Goal: Information Seeking & Learning: Learn about a topic

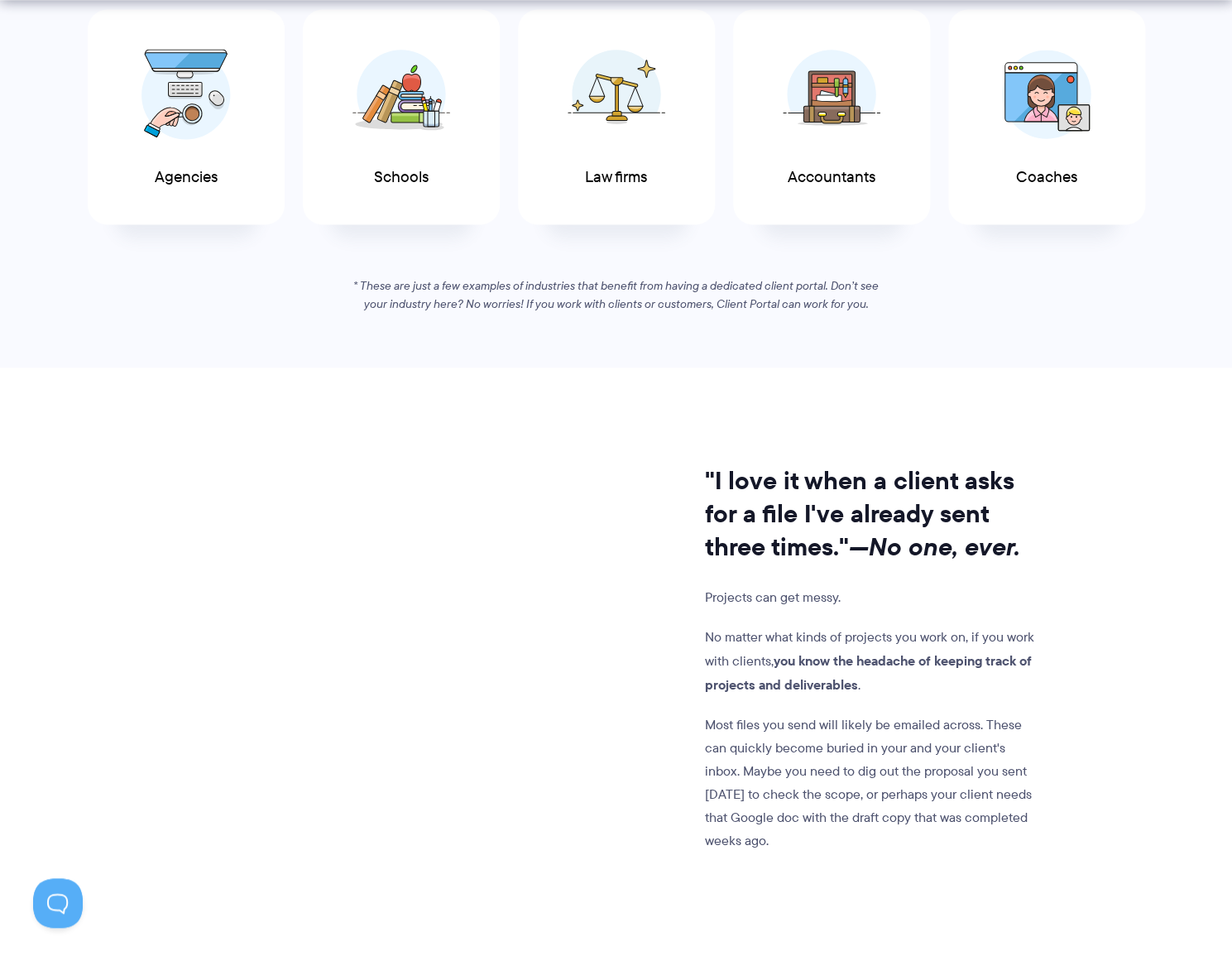
scroll to position [1198, 0]
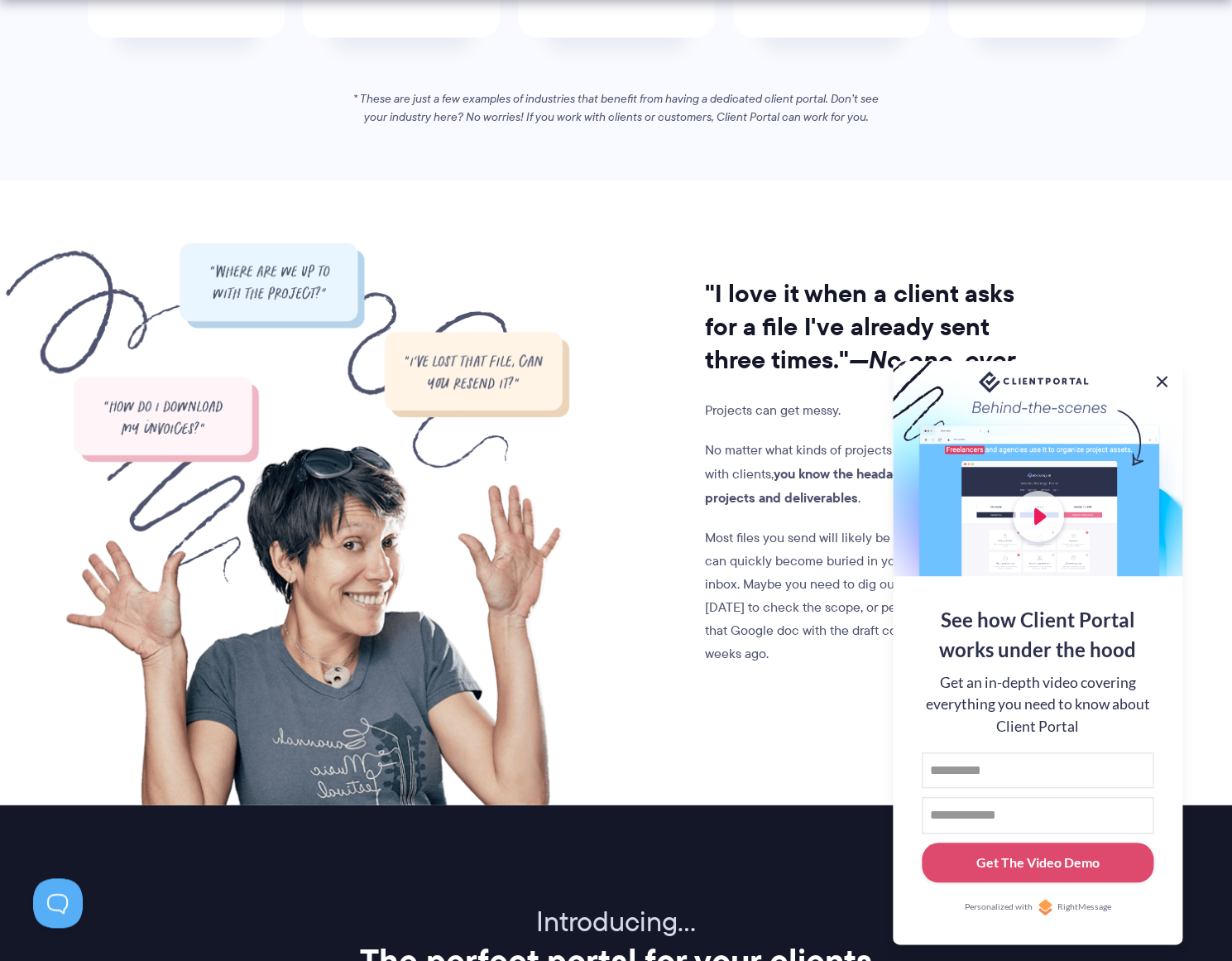
click at [1161, 376] on button at bounding box center [1162, 381] width 19 height 19
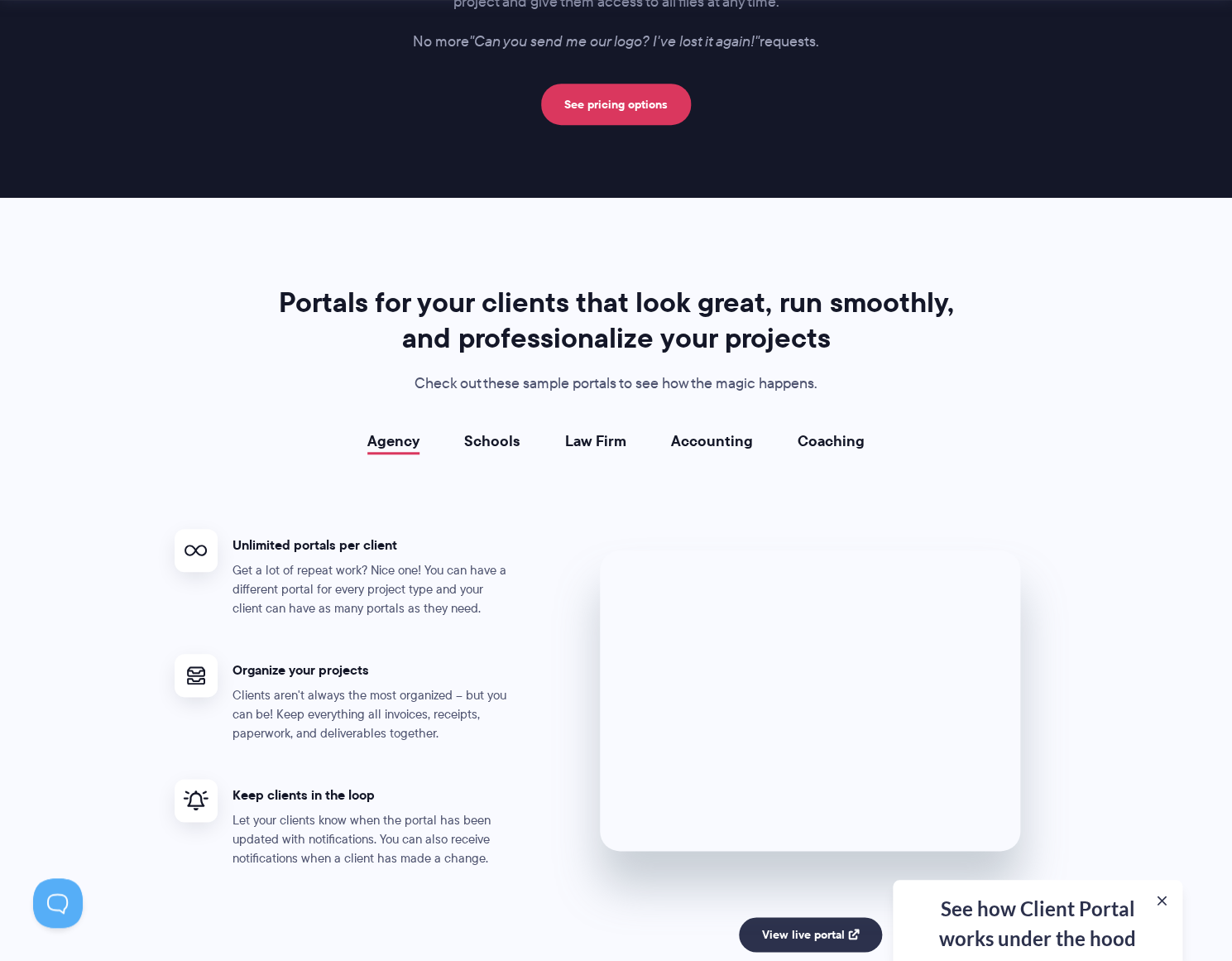
scroll to position [2808, 0]
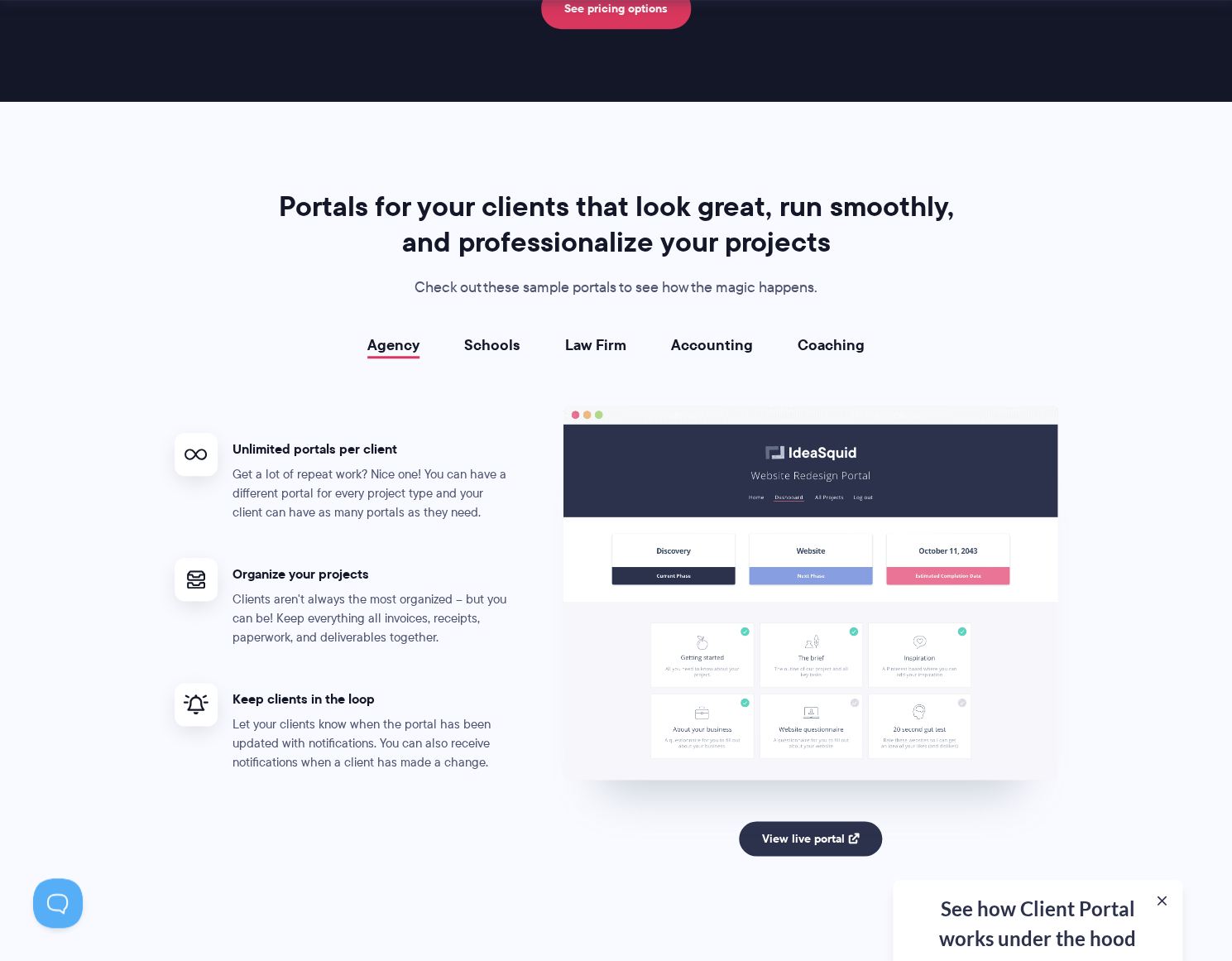
click at [695, 344] on link "Accounting" at bounding box center [712, 345] width 82 height 17
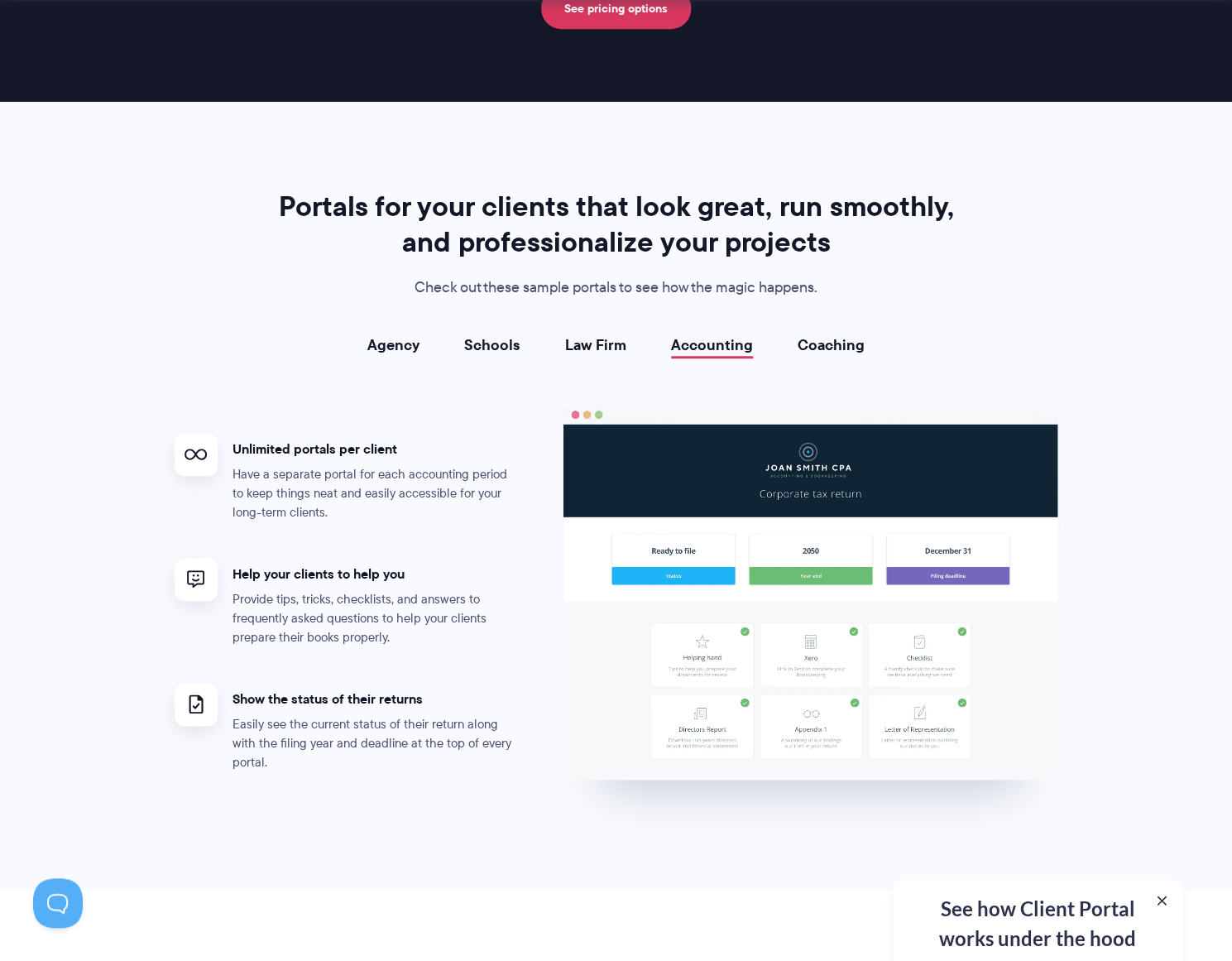
click at [806, 350] on link "Coaching" at bounding box center [832, 345] width 67 height 17
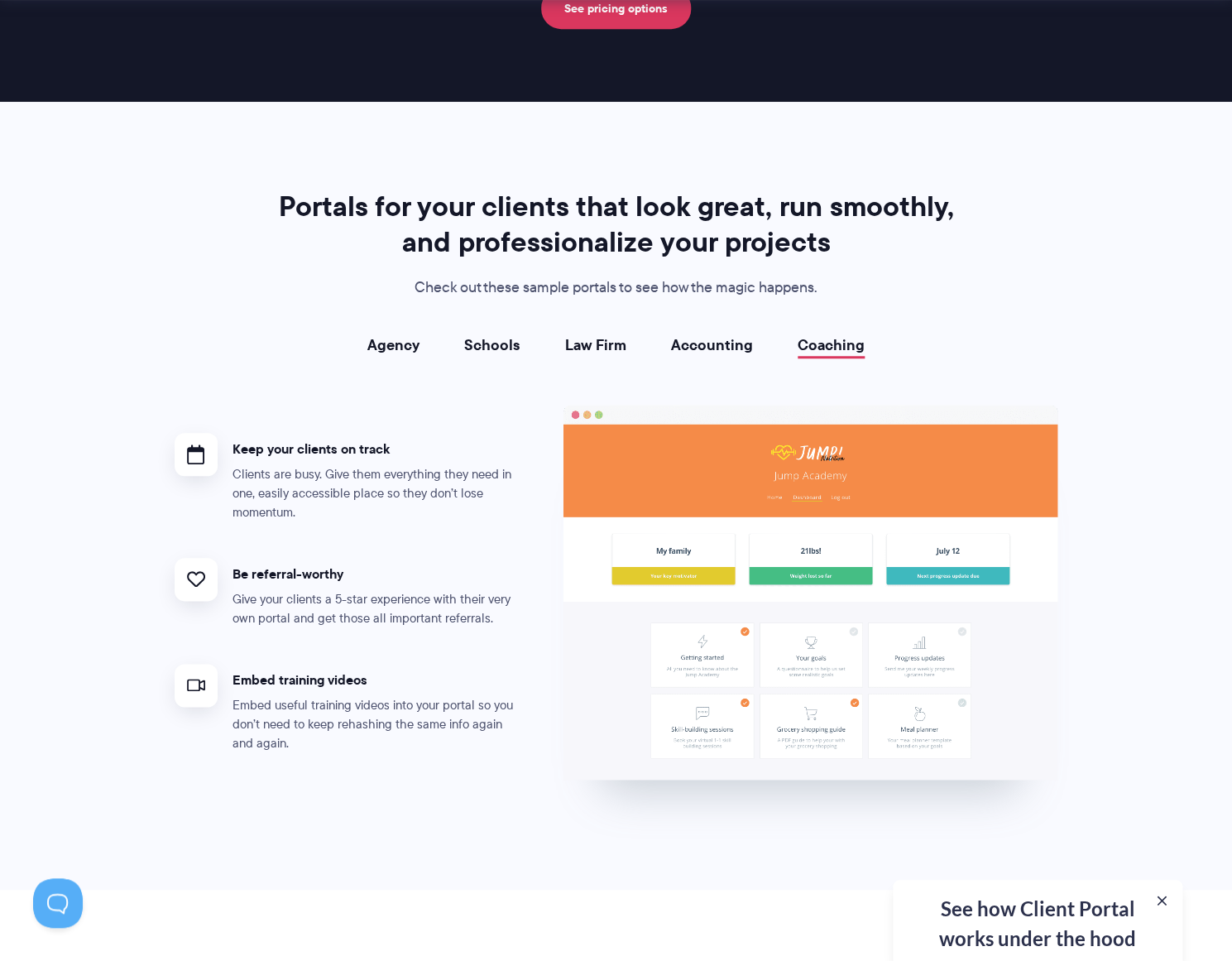
click at [382, 351] on link "Agency" at bounding box center [393, 345] width 52 height 17
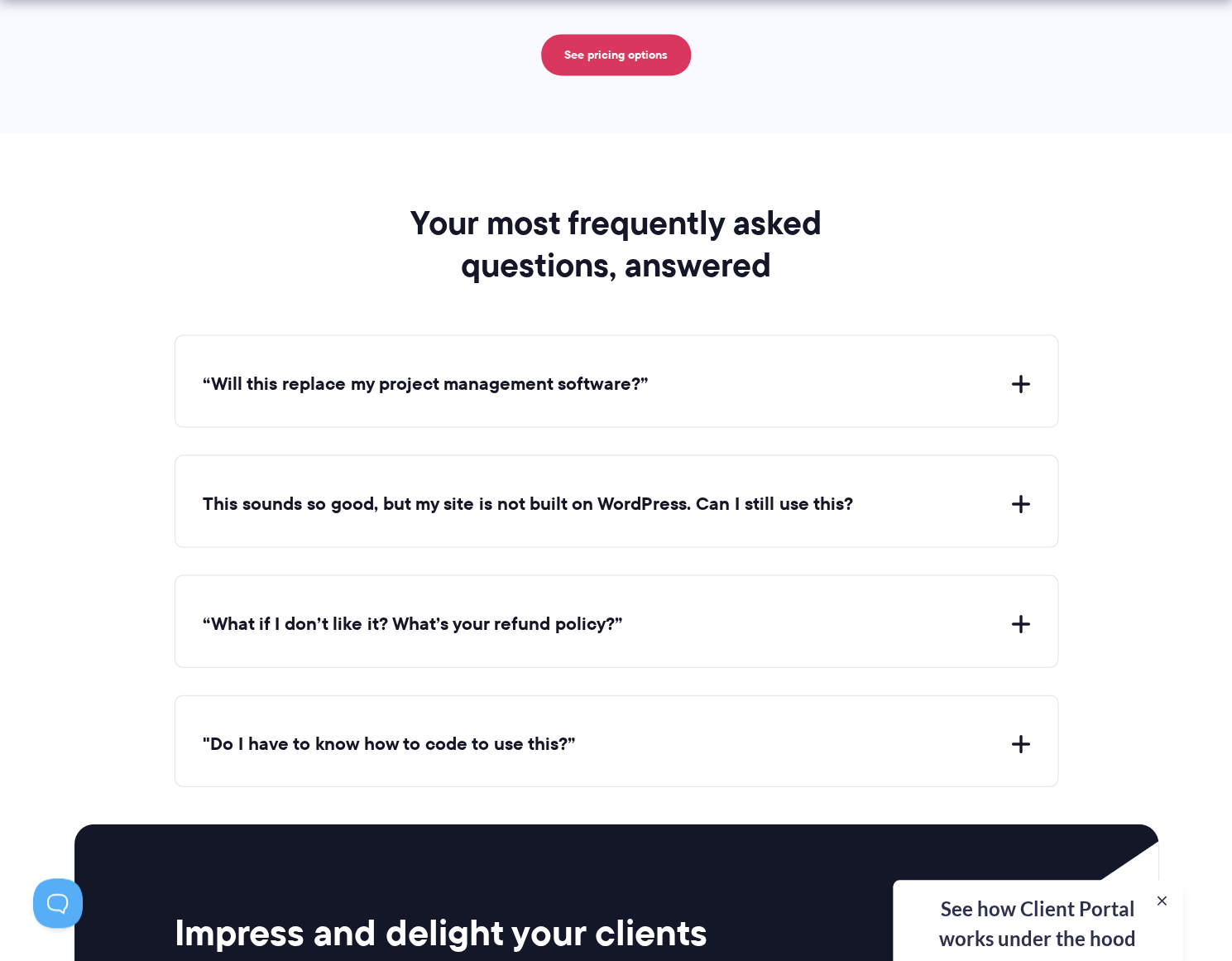
scroll to position [5885, 0]
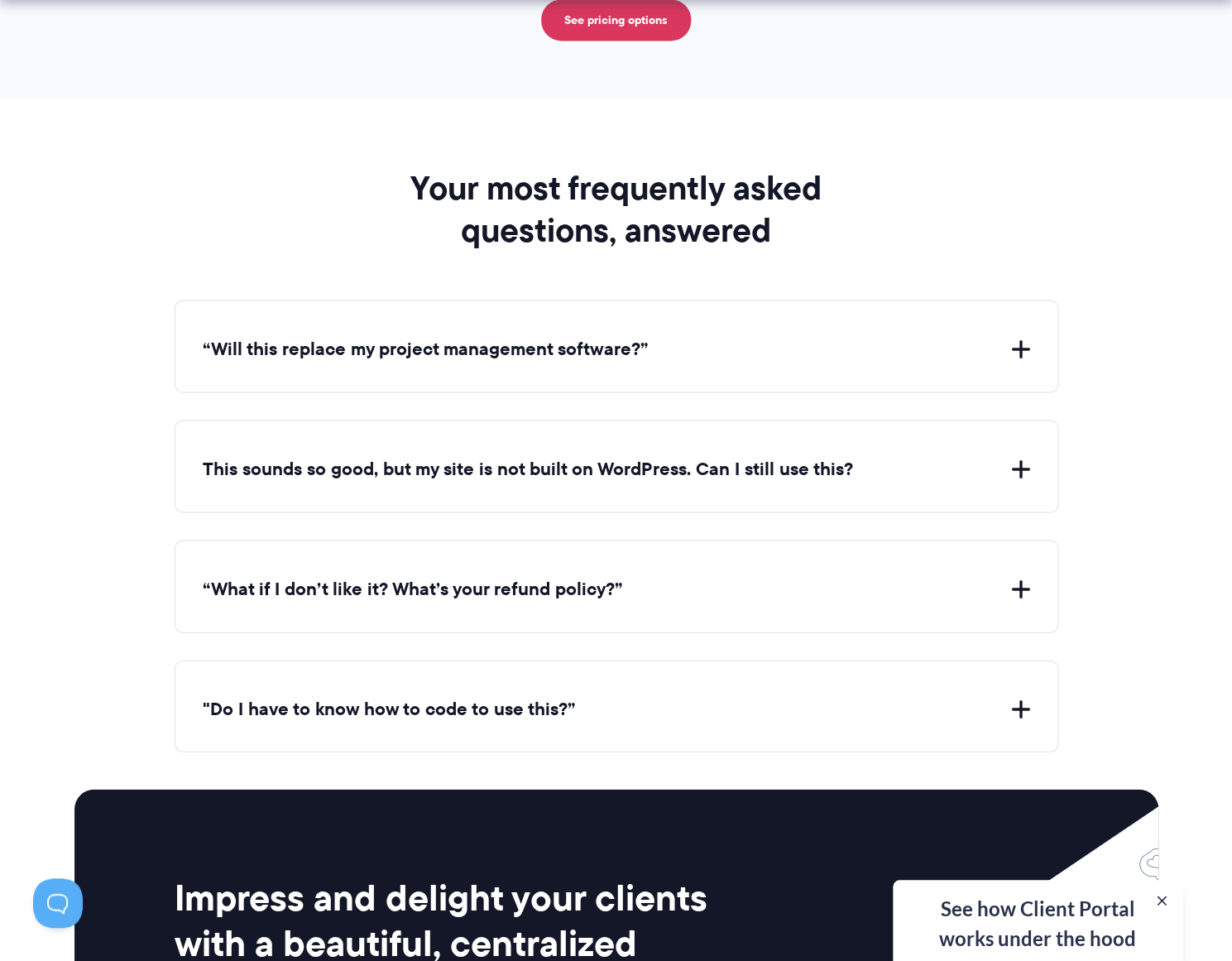
click at [418, 359] on div "“Will this replace my project management software?” Client Portal doesn't repla…" at bounding box center [617, 346] width 884 height 92
click at [430, 342] on button "“Will this replace my project management software?”" at bounding box center [616, 349] width 828 height 26
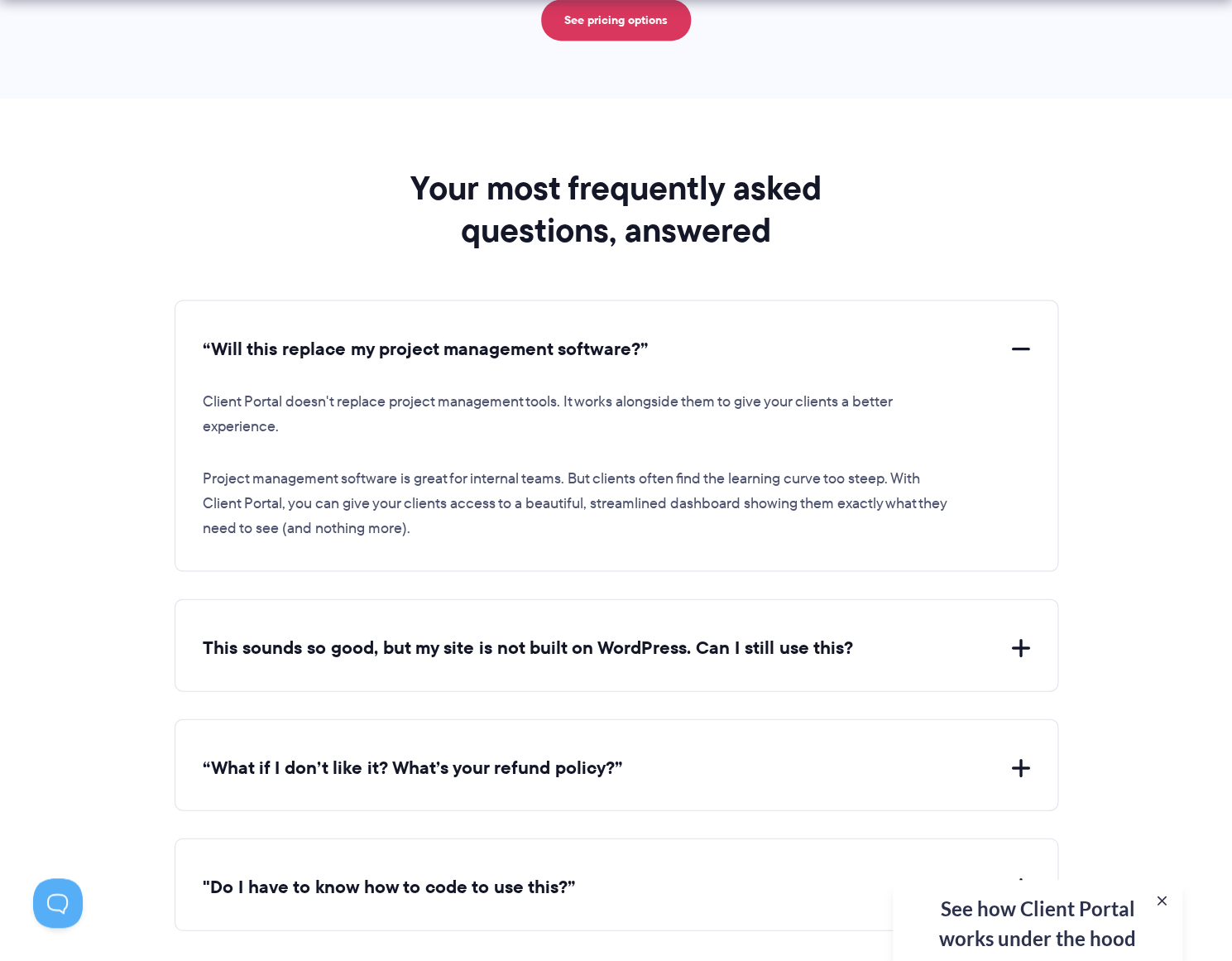
click at [430, 342] on button "“Will this replace my project management software?”" at bounding box center [616, 349] width 828 height 26
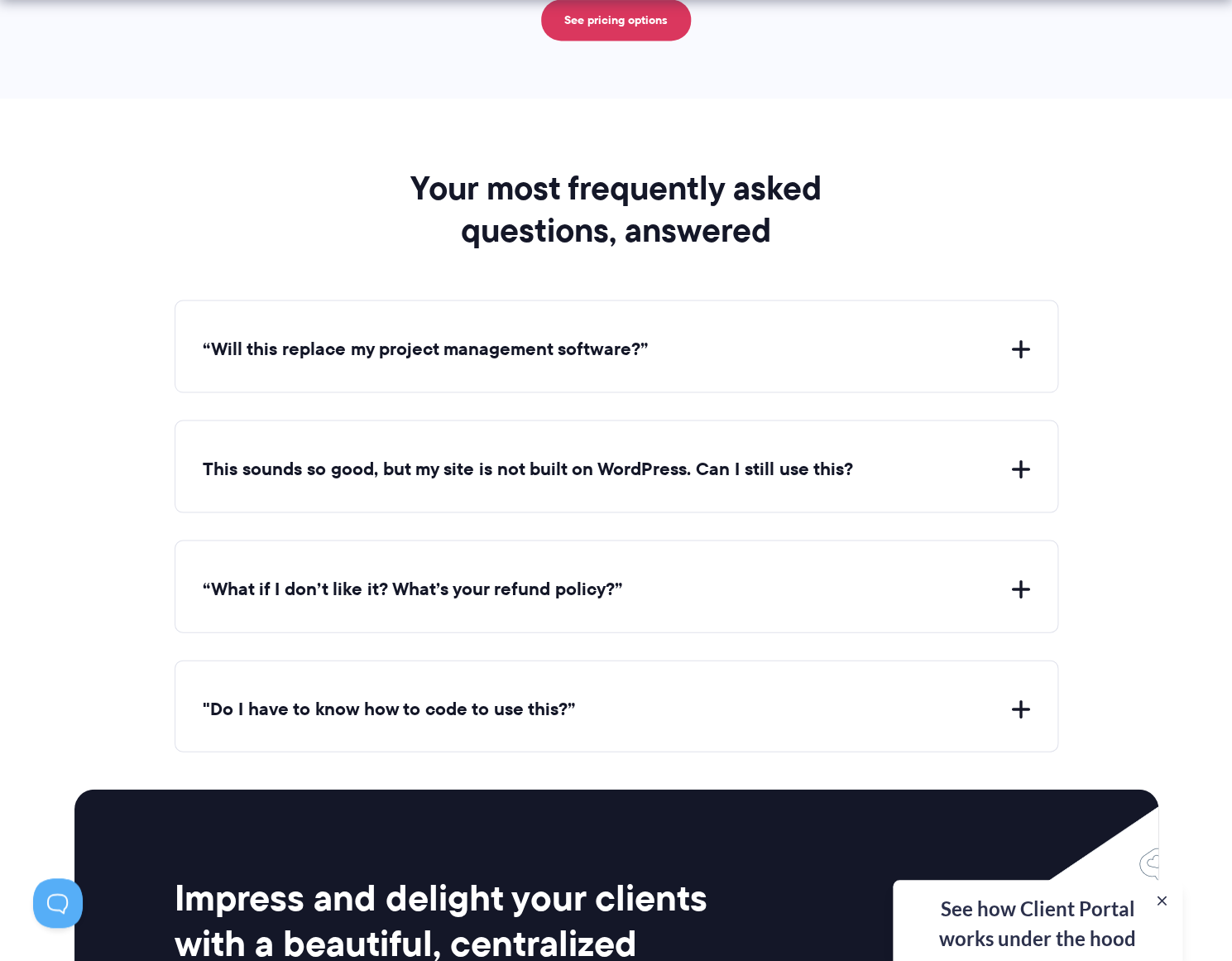
click at [439, 465] on button "This sounds so good, but my site is not built on WordPress. Can I still use thi…" at bounding box center [616, 469] width 828 height 26
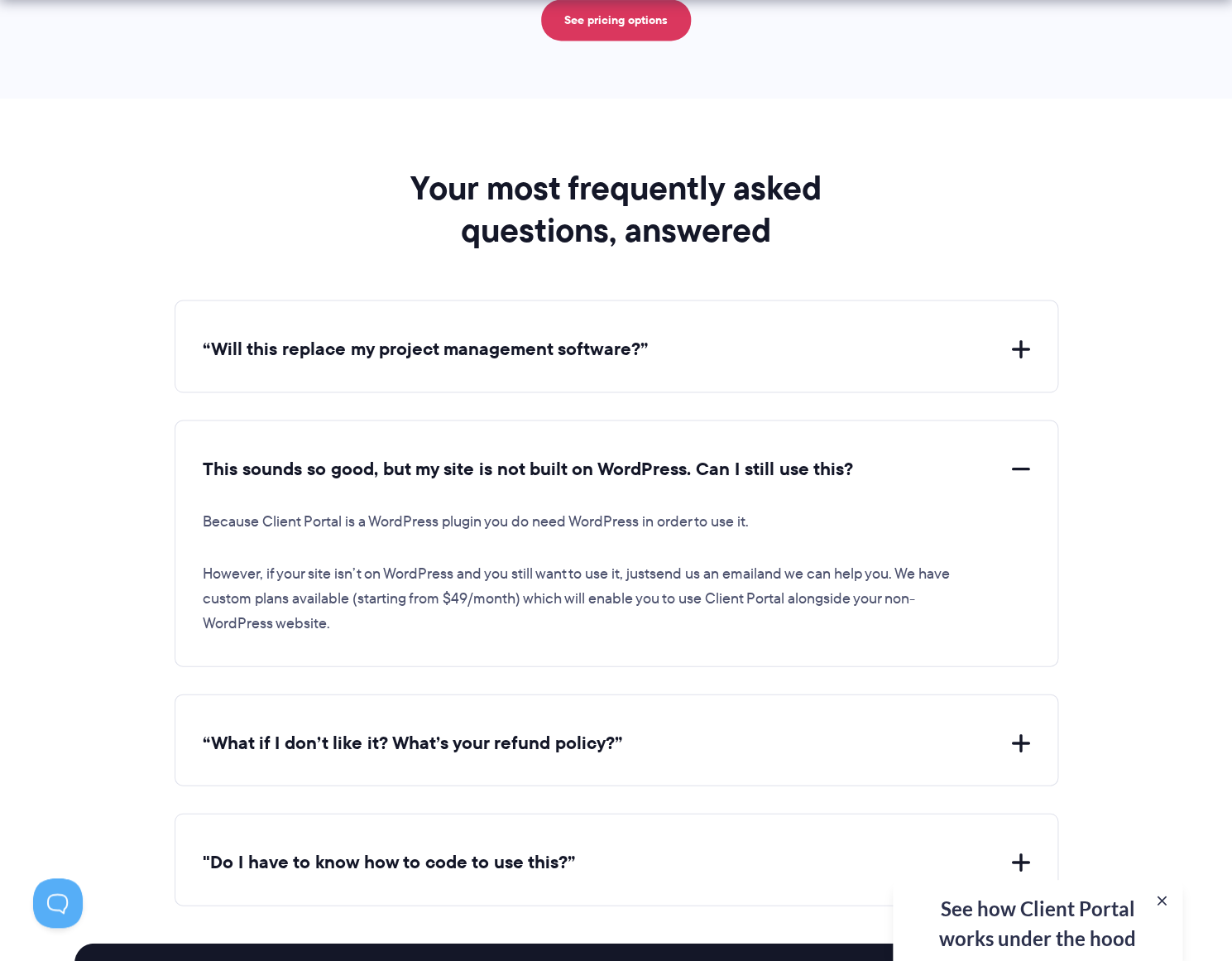
click at [439, 465] on button "This sounds so good, but my site is not built on WordPress. Can I still use thi…" at bounding box center [616, 469] width 828 height 26
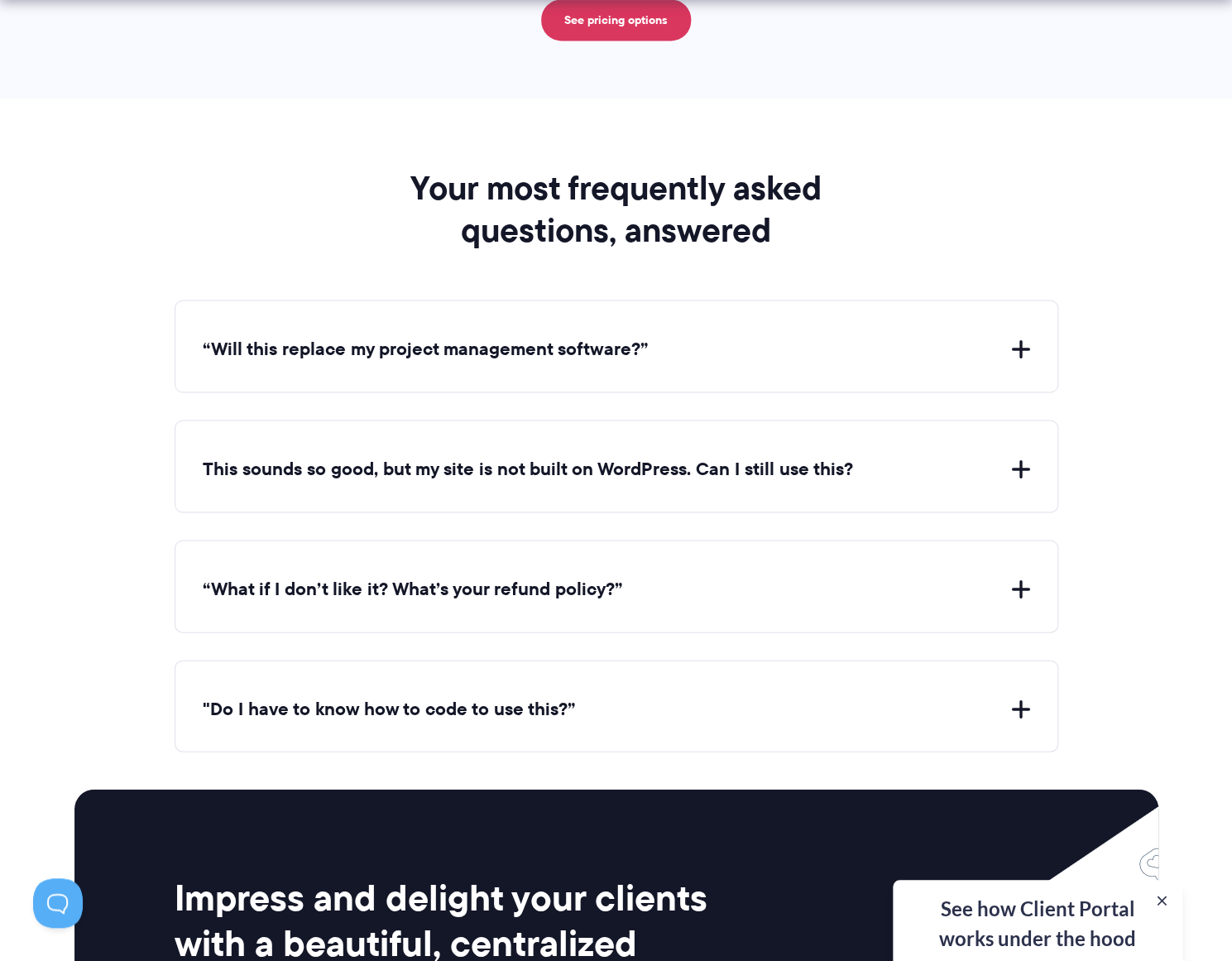
click at [393, 702] on button ""Do I have to know how to code to use this?”" at bounding box center [616, 709] width 828 height 26
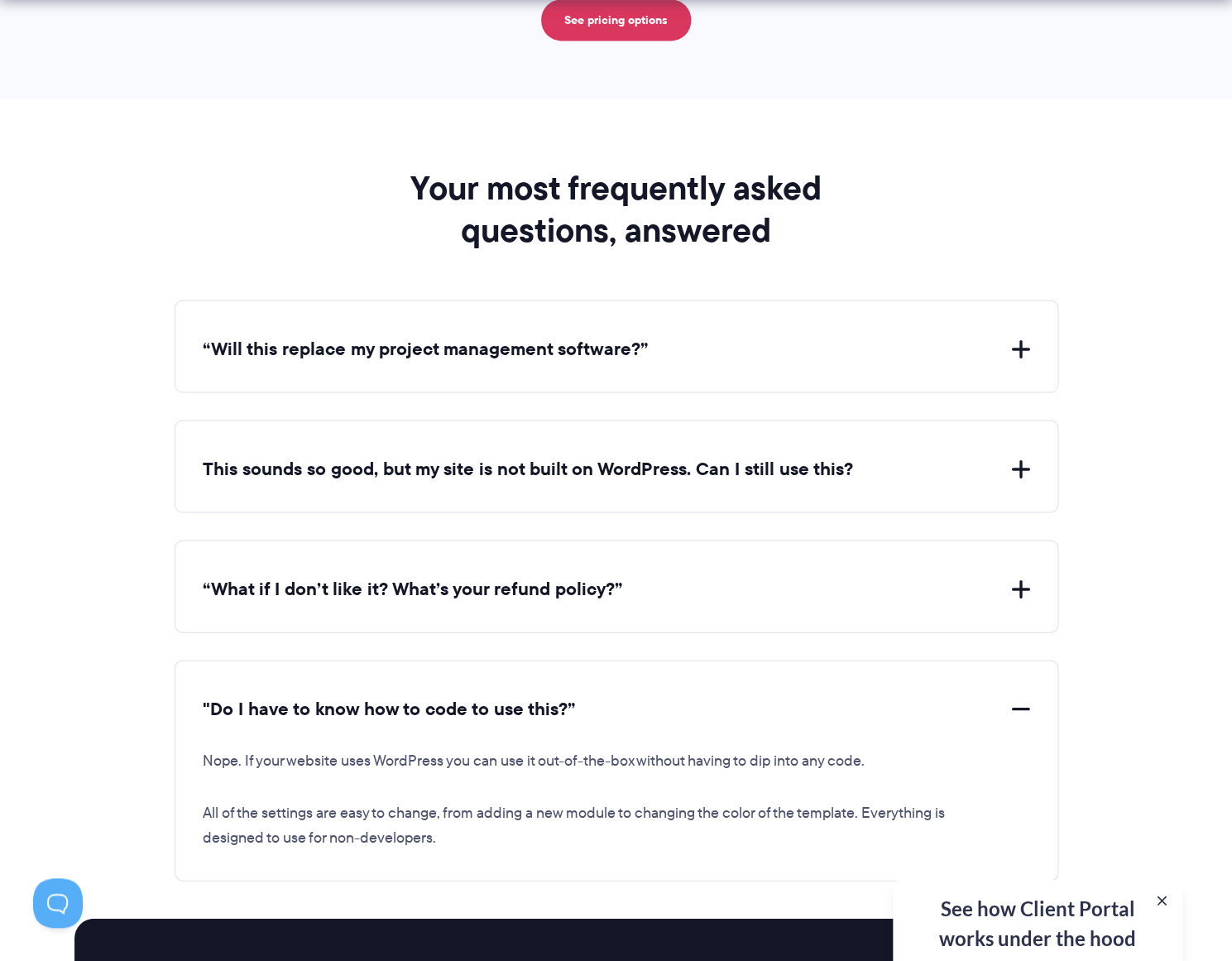
click at [393, 702] on button ""Do I have to know how to code to use this?”" at bounding box center [616, 709] width 828 height 26
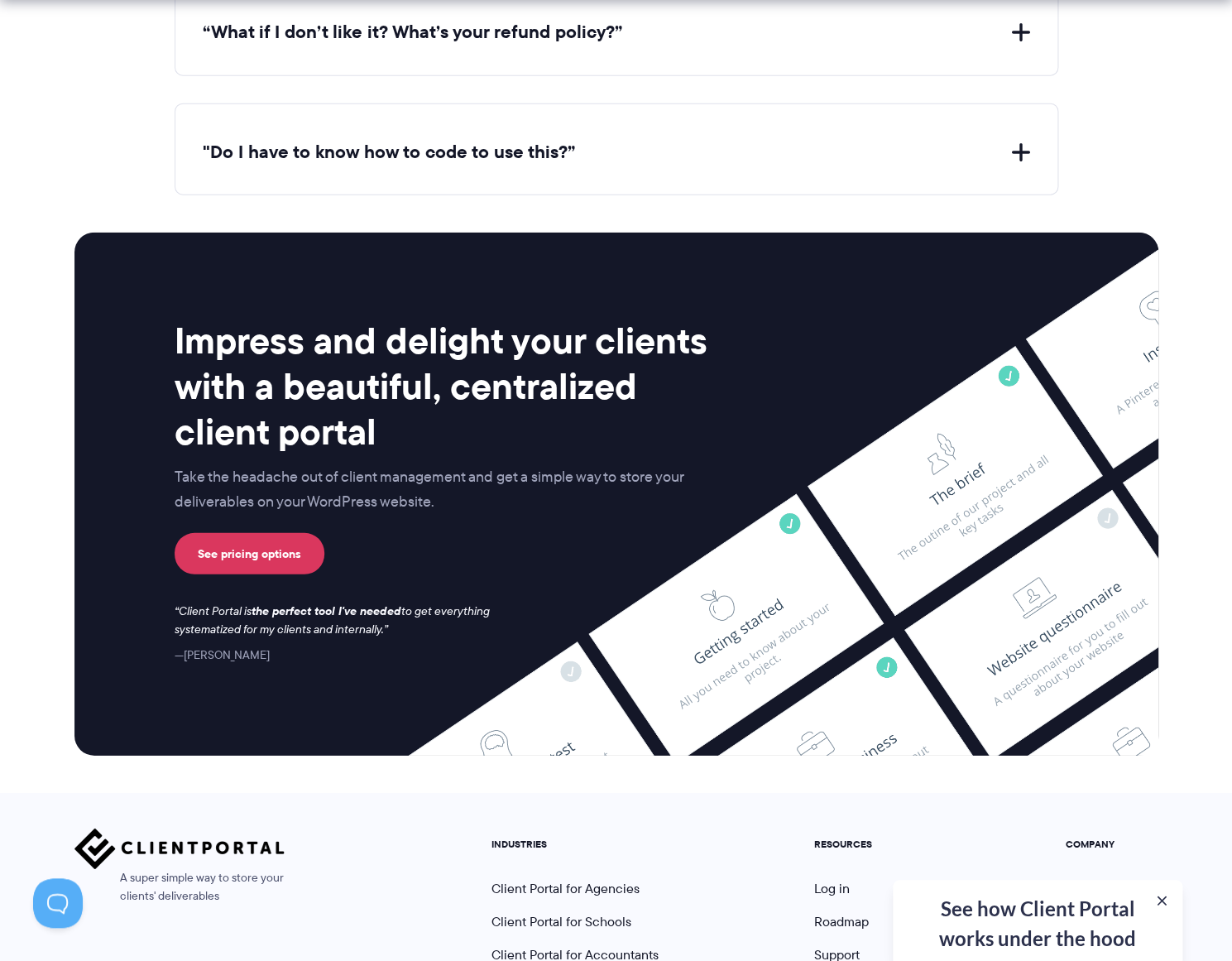
scroll to position [6640, 0]
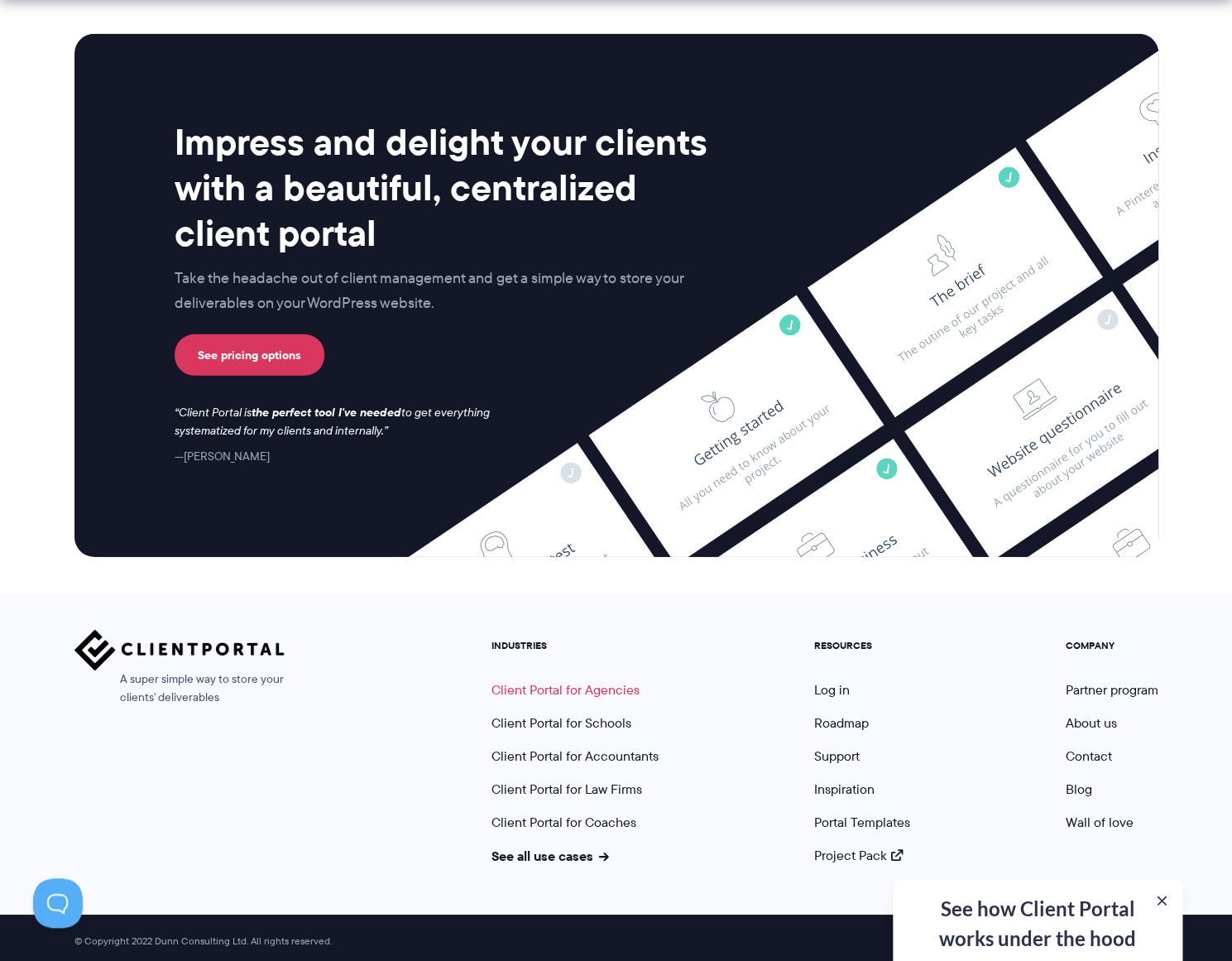
click at [524, 682] on link "Client Portal for Agencies" at bounding box center [566, 690] width 148 height 19
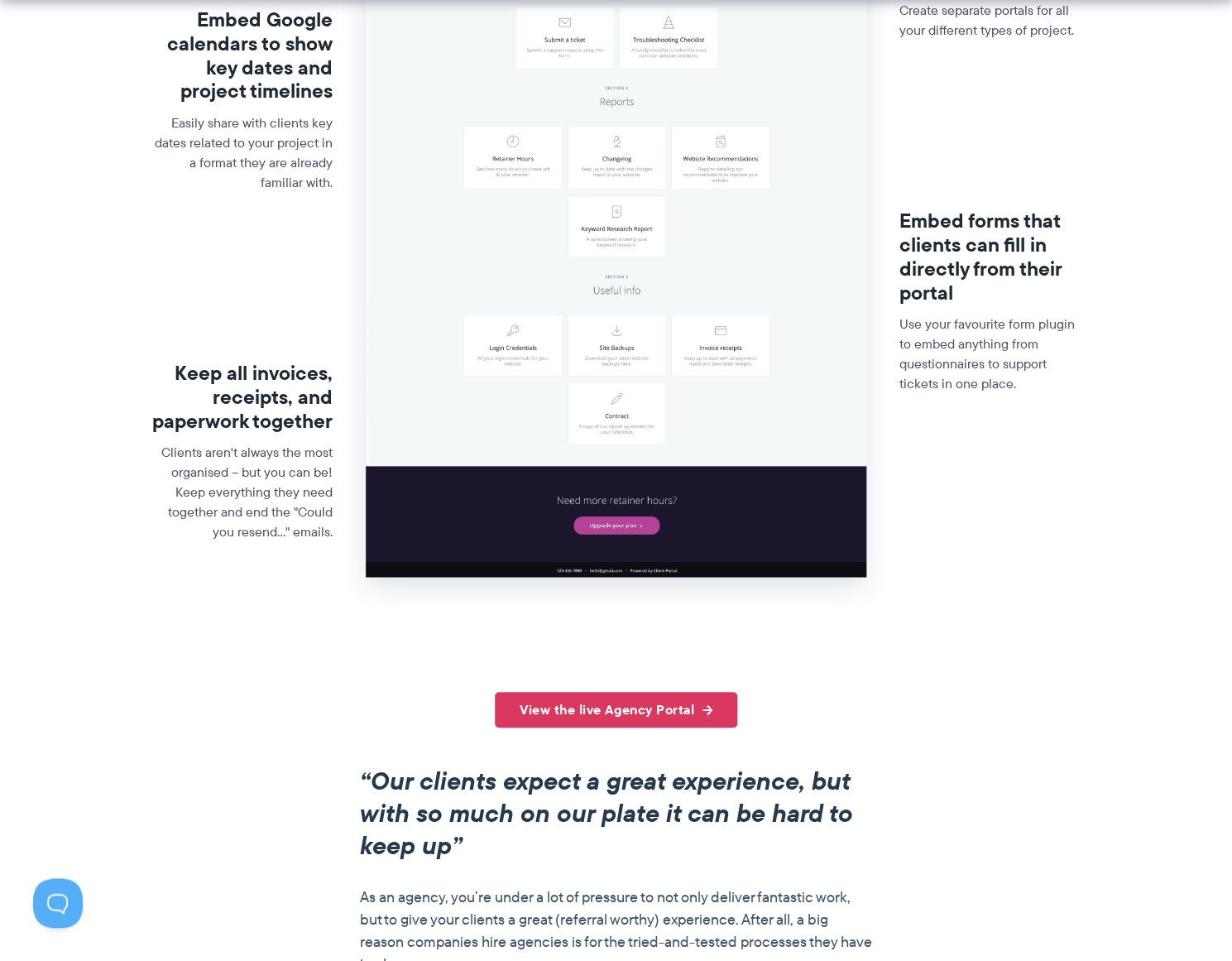
scroll to position [659, 0]
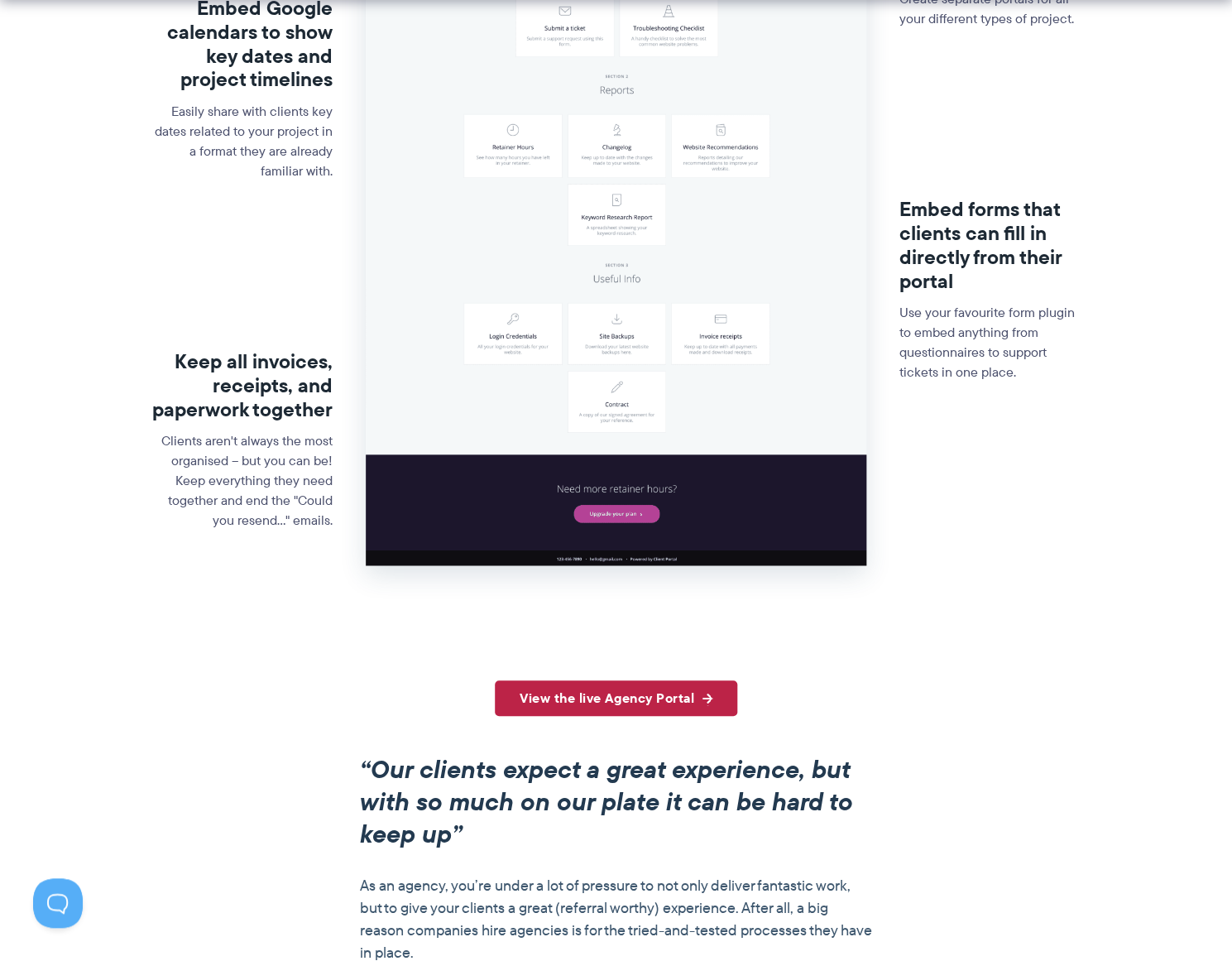
click at [532, 716] on link "View the live Agency Portal" at bounding box center [616, 698] width 242 height 35
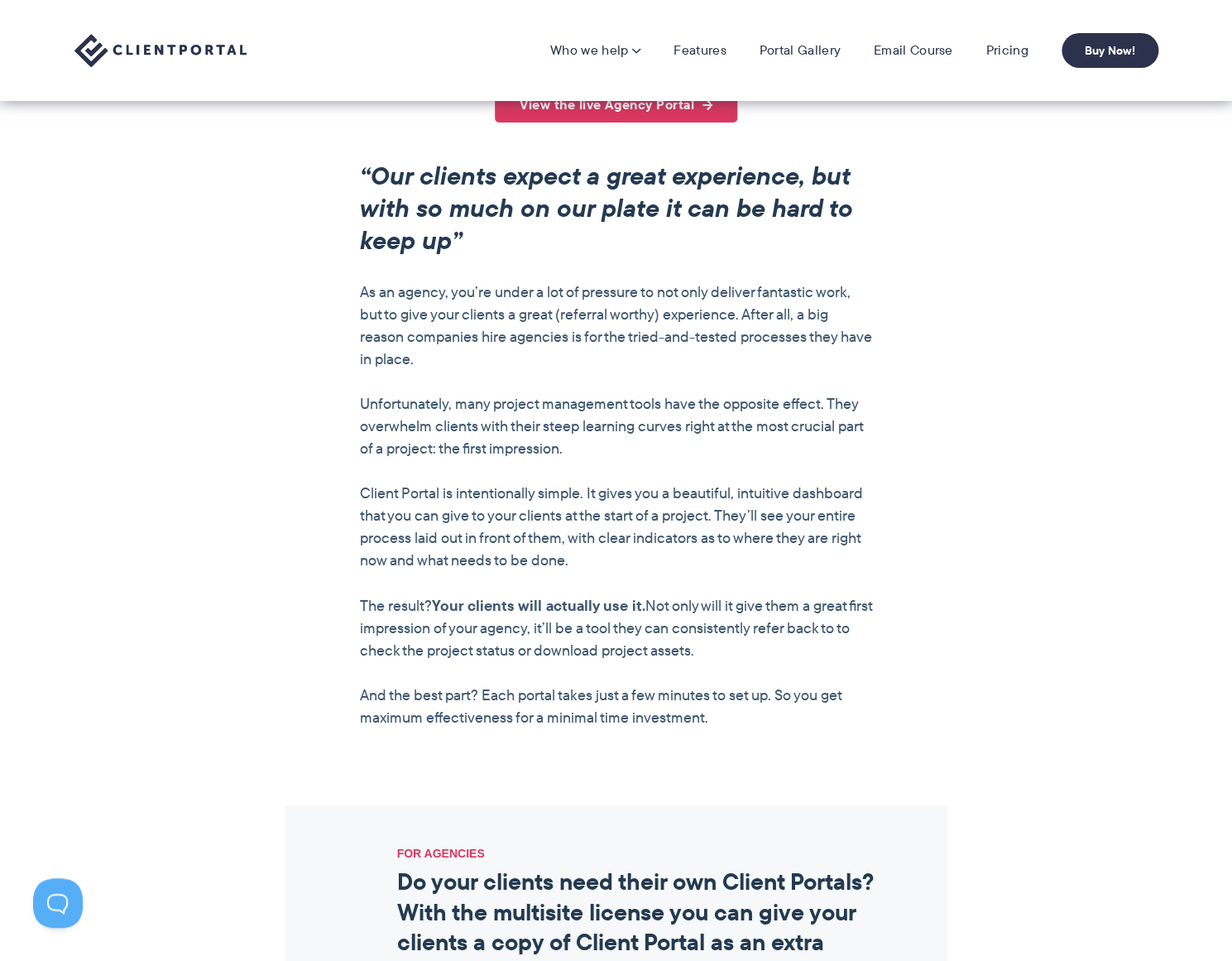
scroll to position [1153, 0]
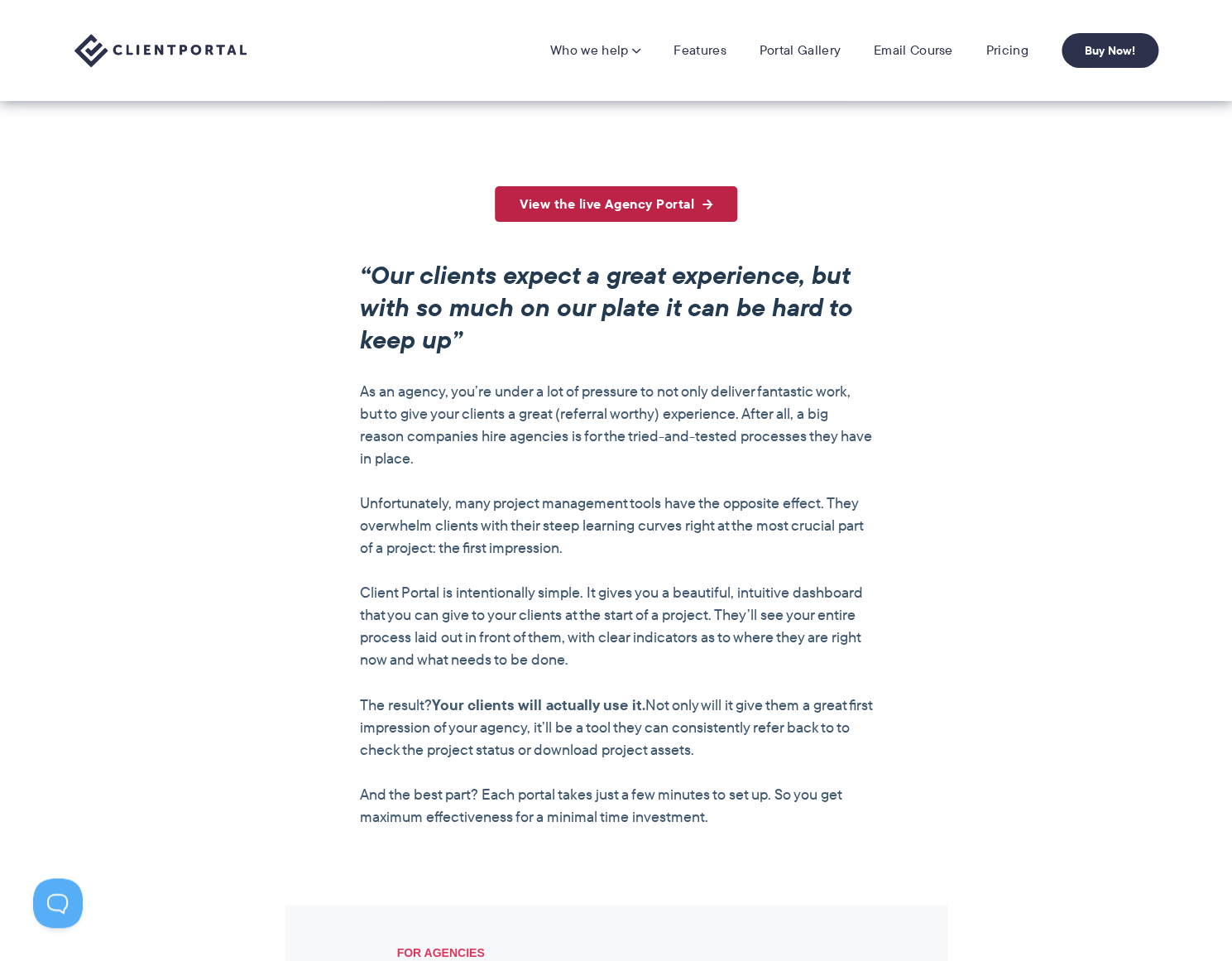
click at [625, 222] on link "View the live Agency Portal" at bounding box center [616, 203] width 242 height 35
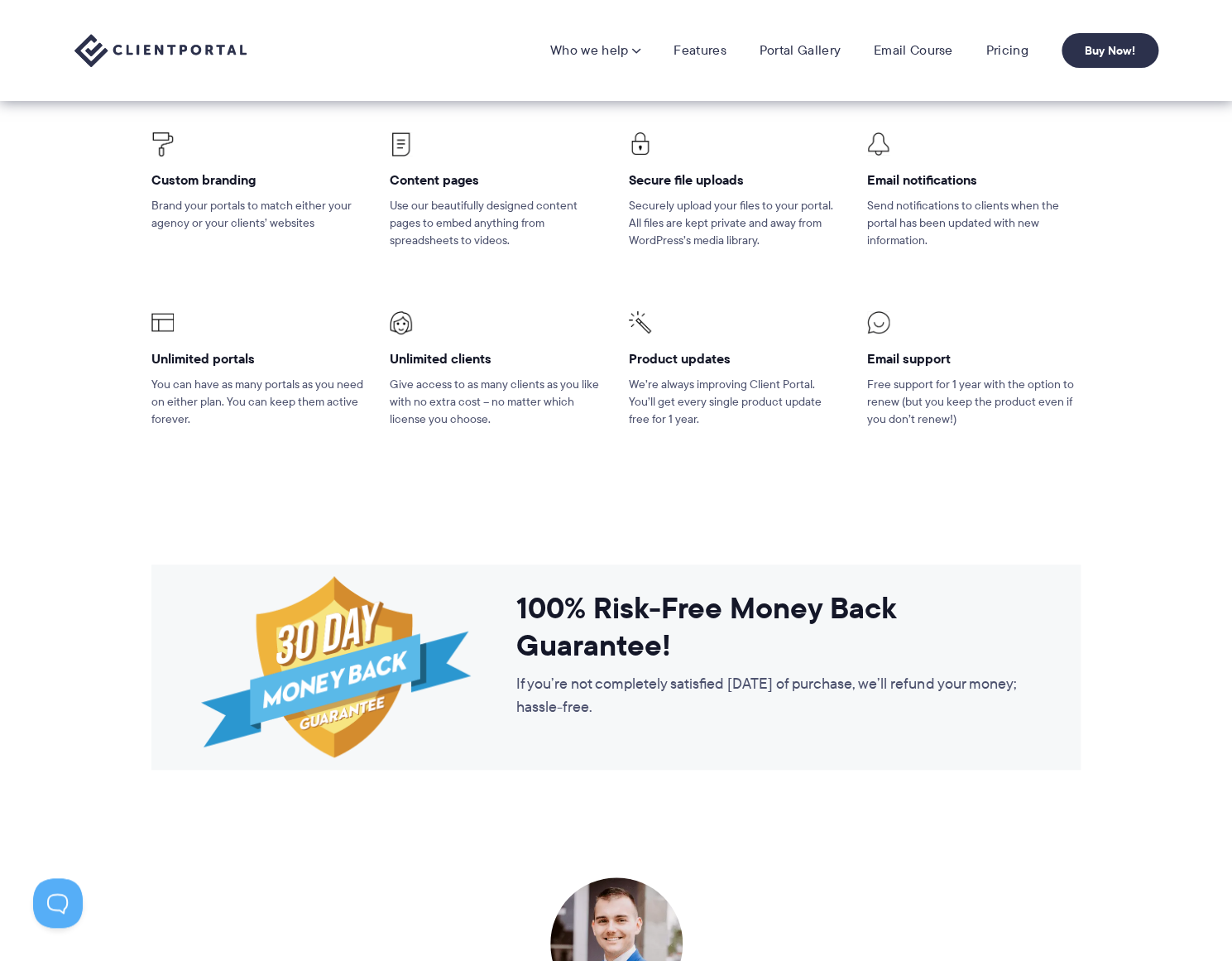
scroll to position [2442, 0]
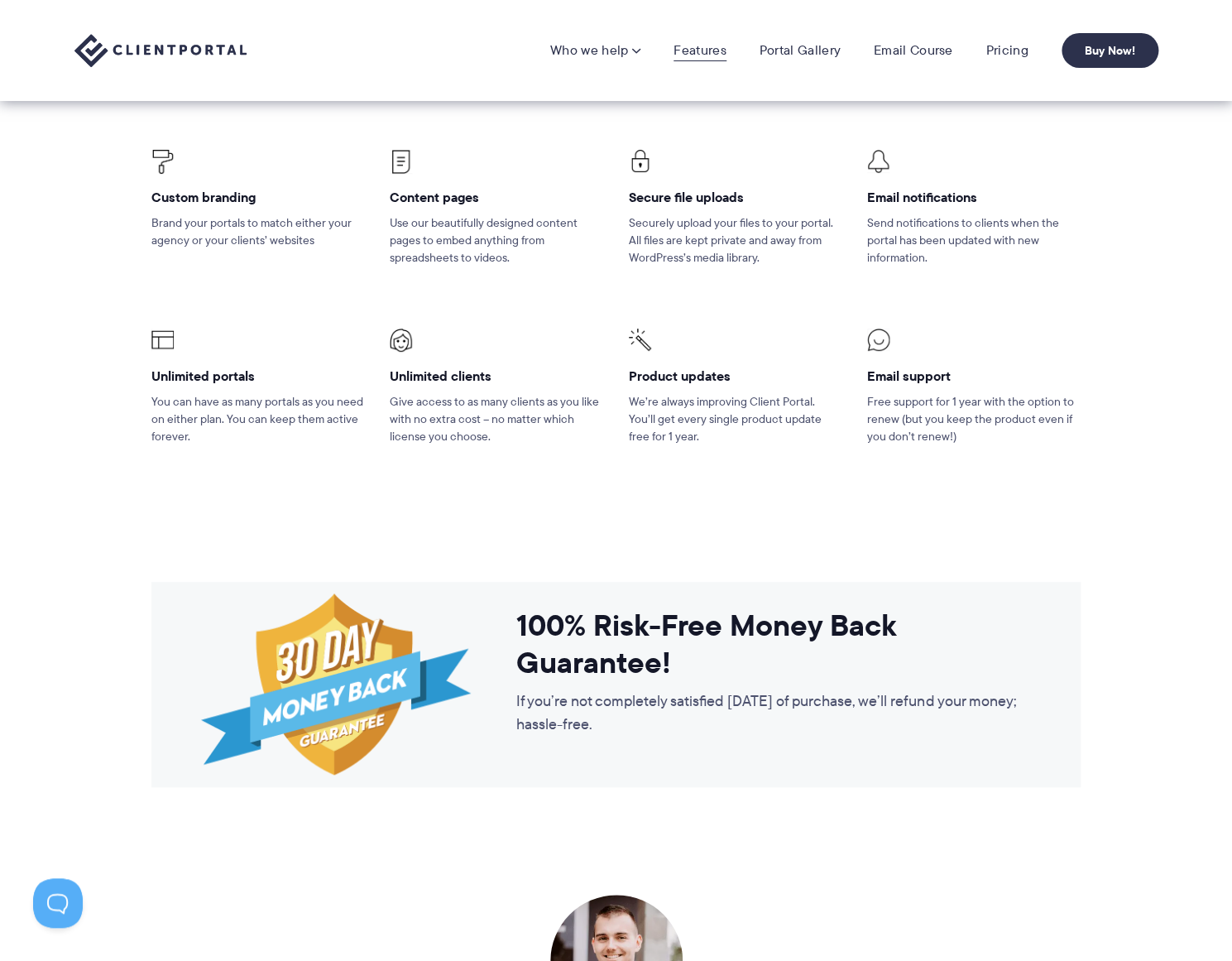
click at [702, 55] on link "Features" at bounding box center [699, 51] width 52 height 17
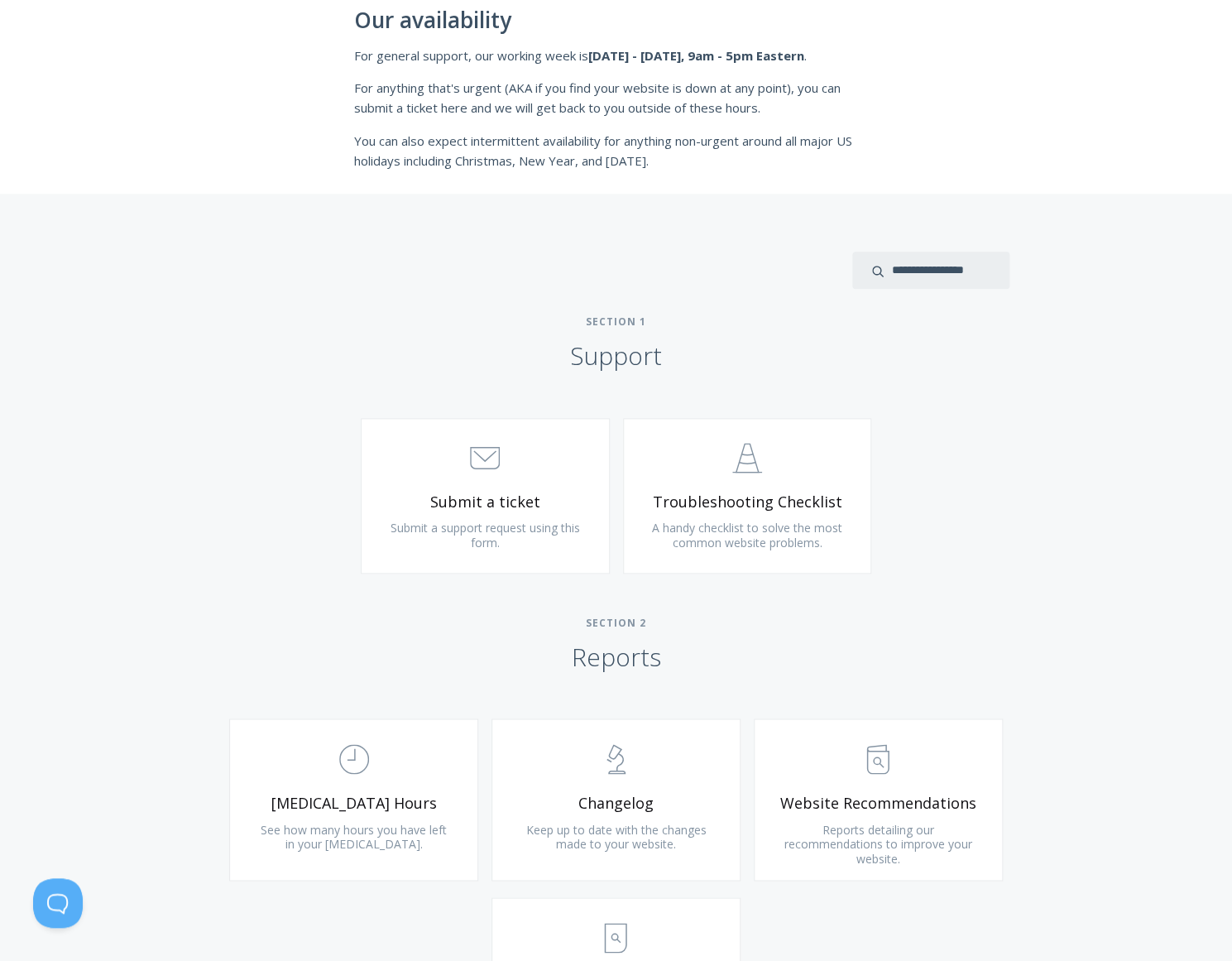
scroll to position [505, 0]
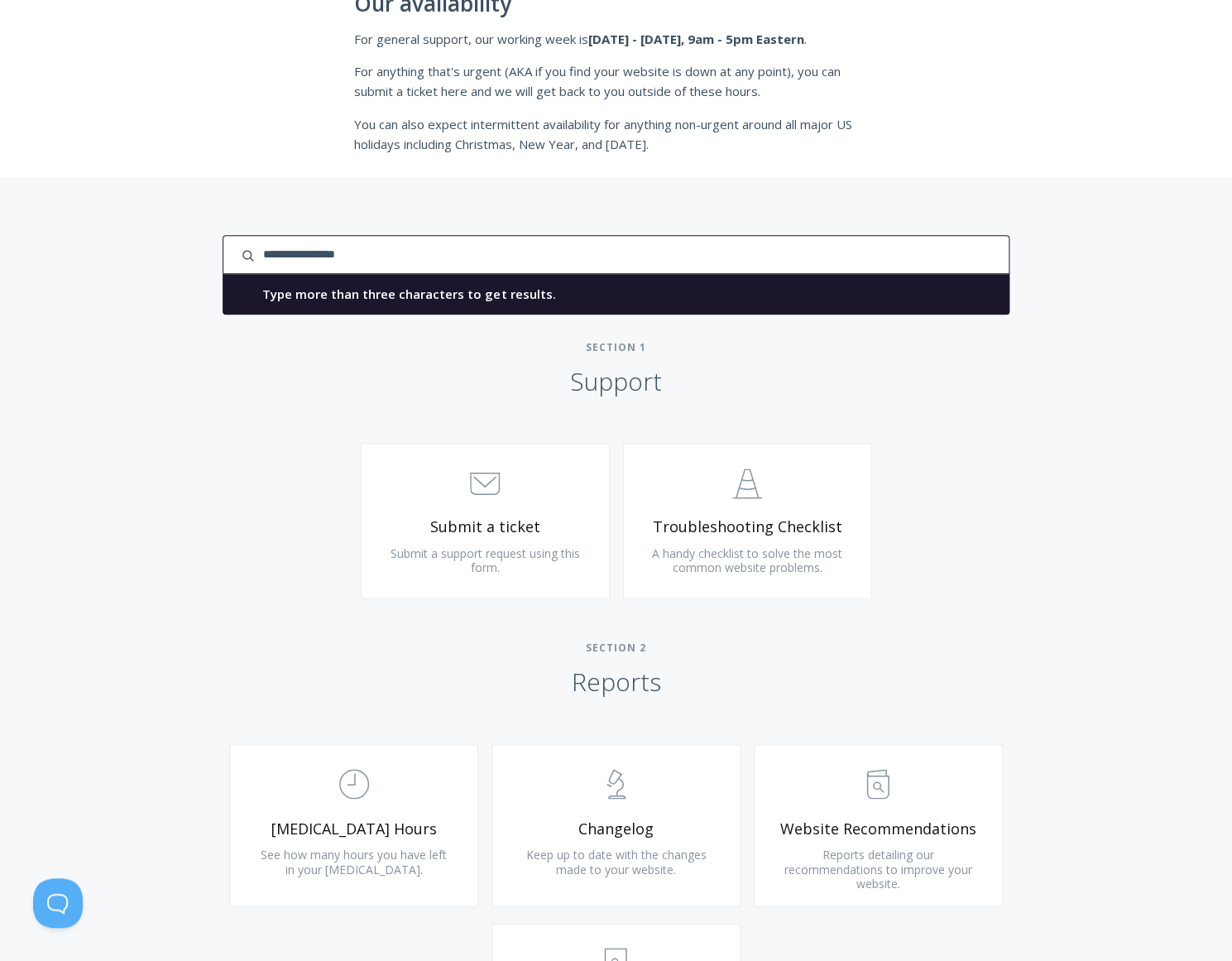
click at [899, 256] on input "search input" at bounding box center [616, 254] width 786 height 39
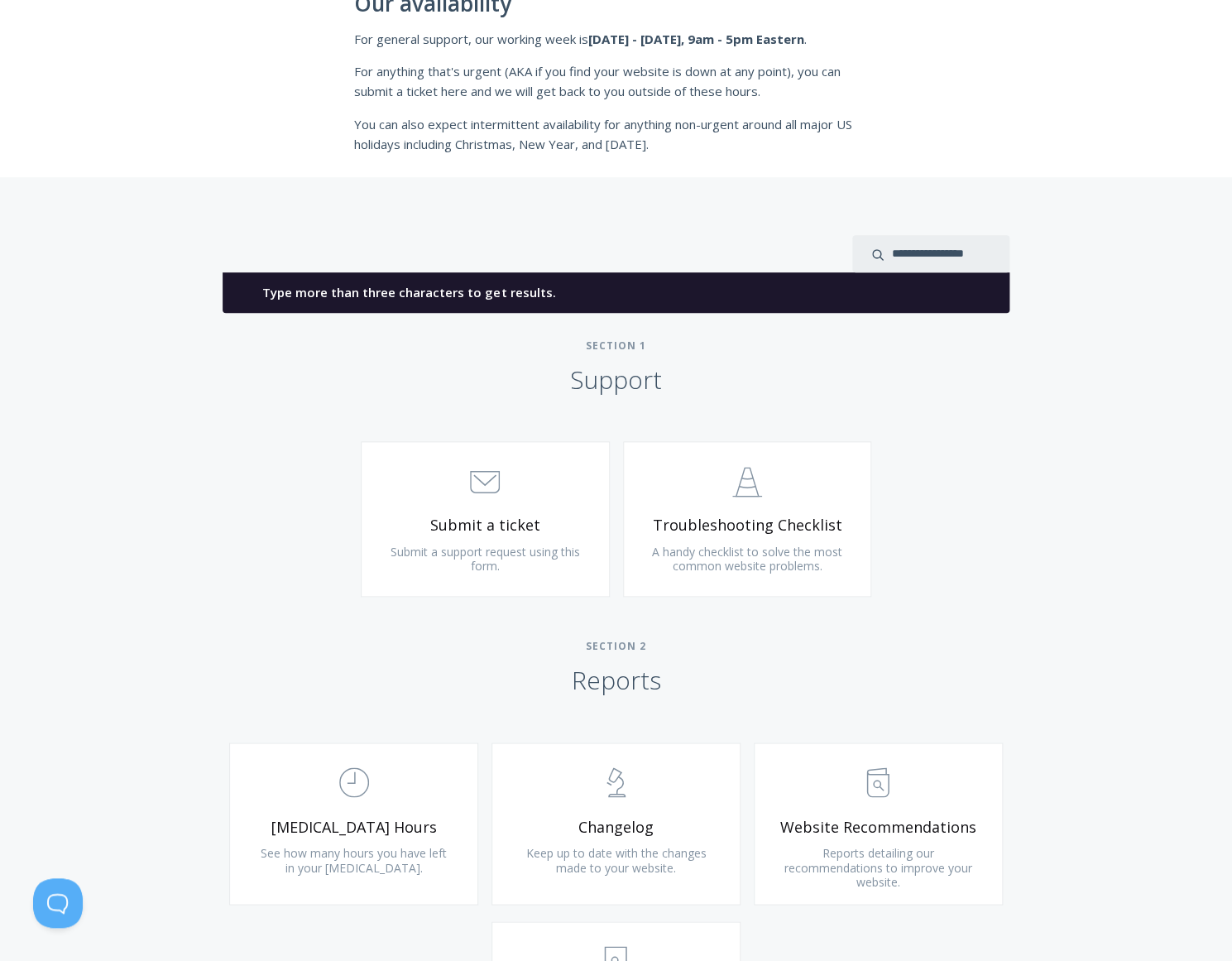
click at [780, 384] on div "Type more than three characters to get results. See search results below. No se…" at bounding box center [616, 892] width 1232 height 1428
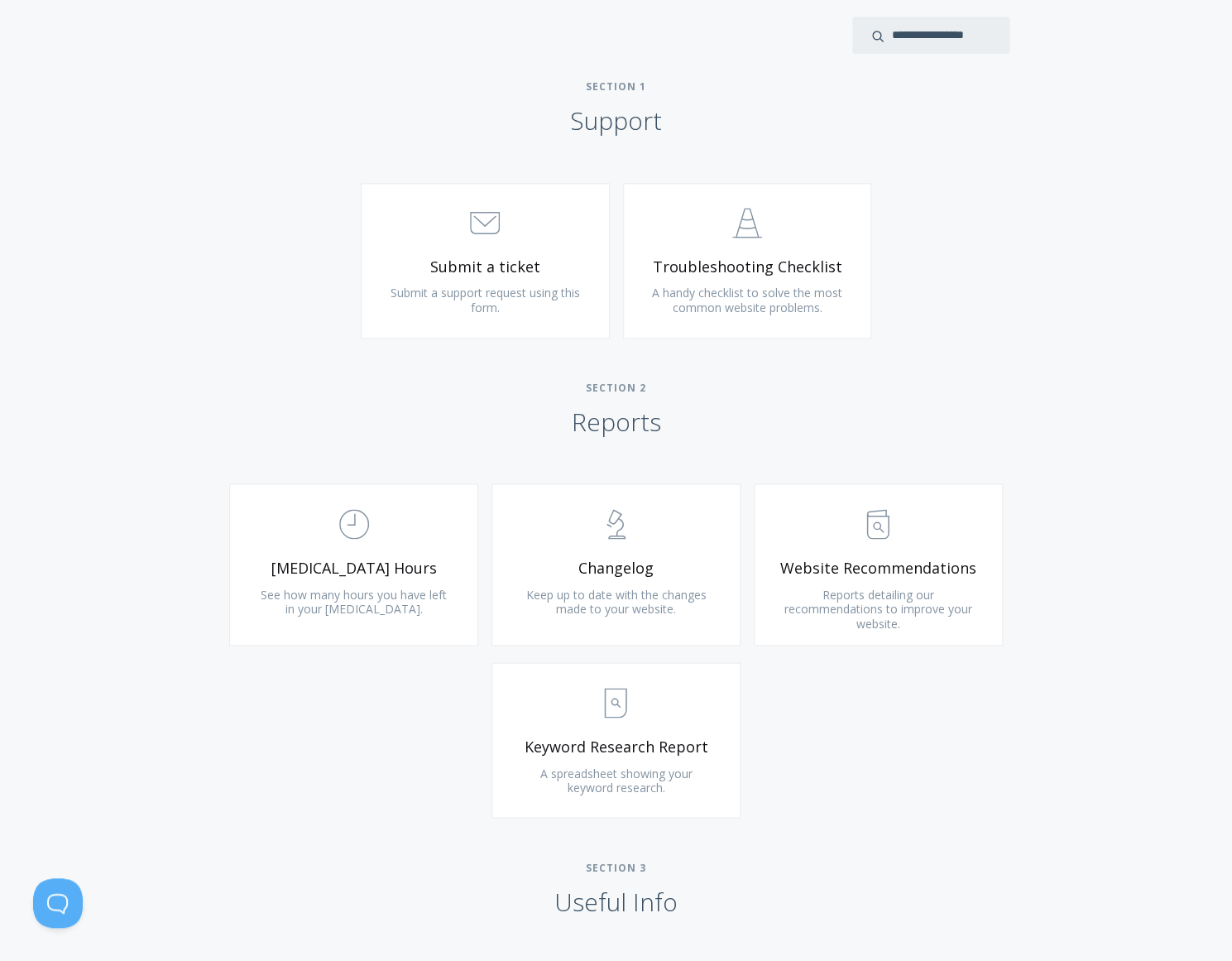
scroll to position [815, 0]
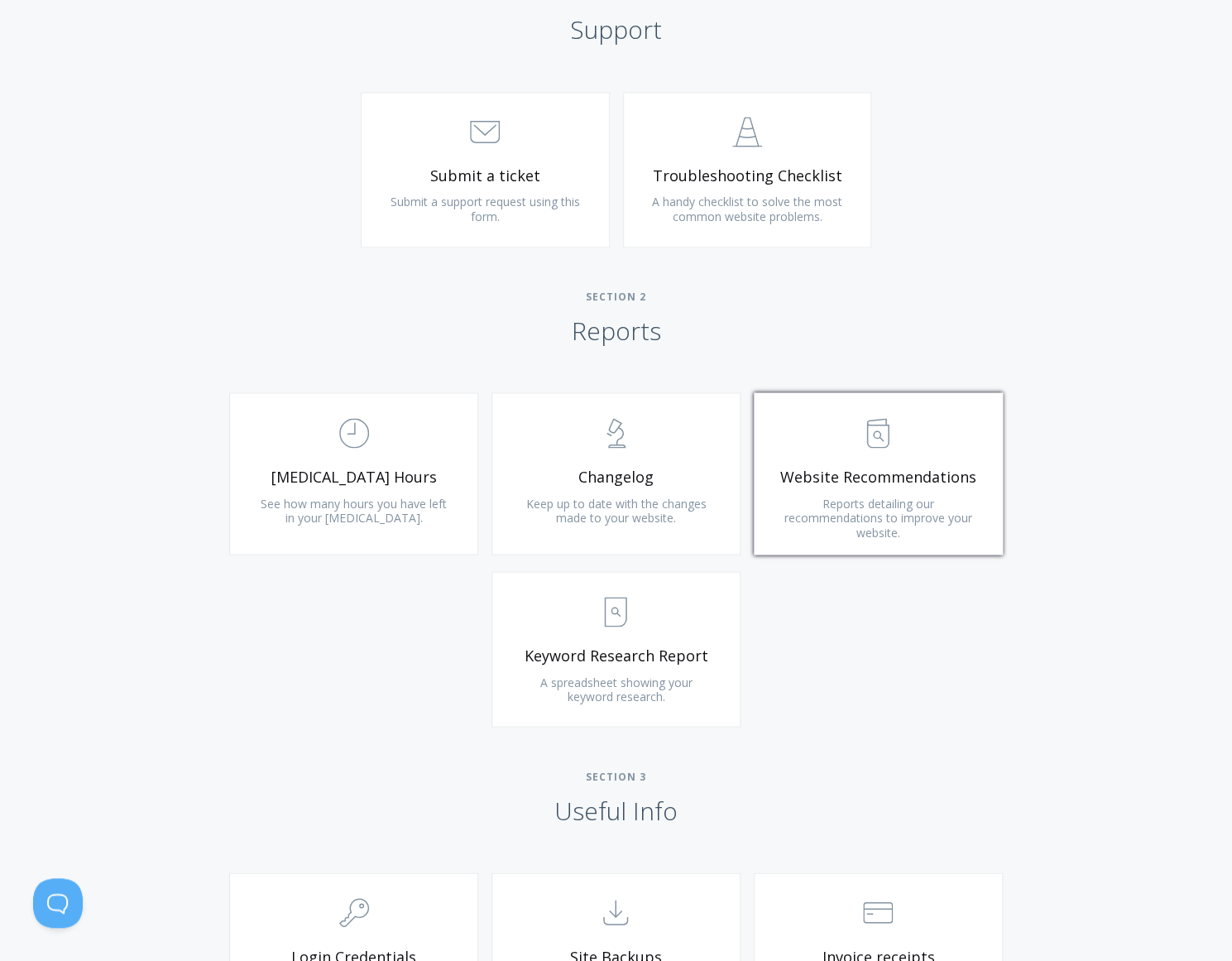
click at [811, 493] on link ".st0{fill:none;stroke:#000000;stroke-width:2;stroke-miterlimit:10;} Untitled-13…" at bounding box center [878, 473] width 249 height 162
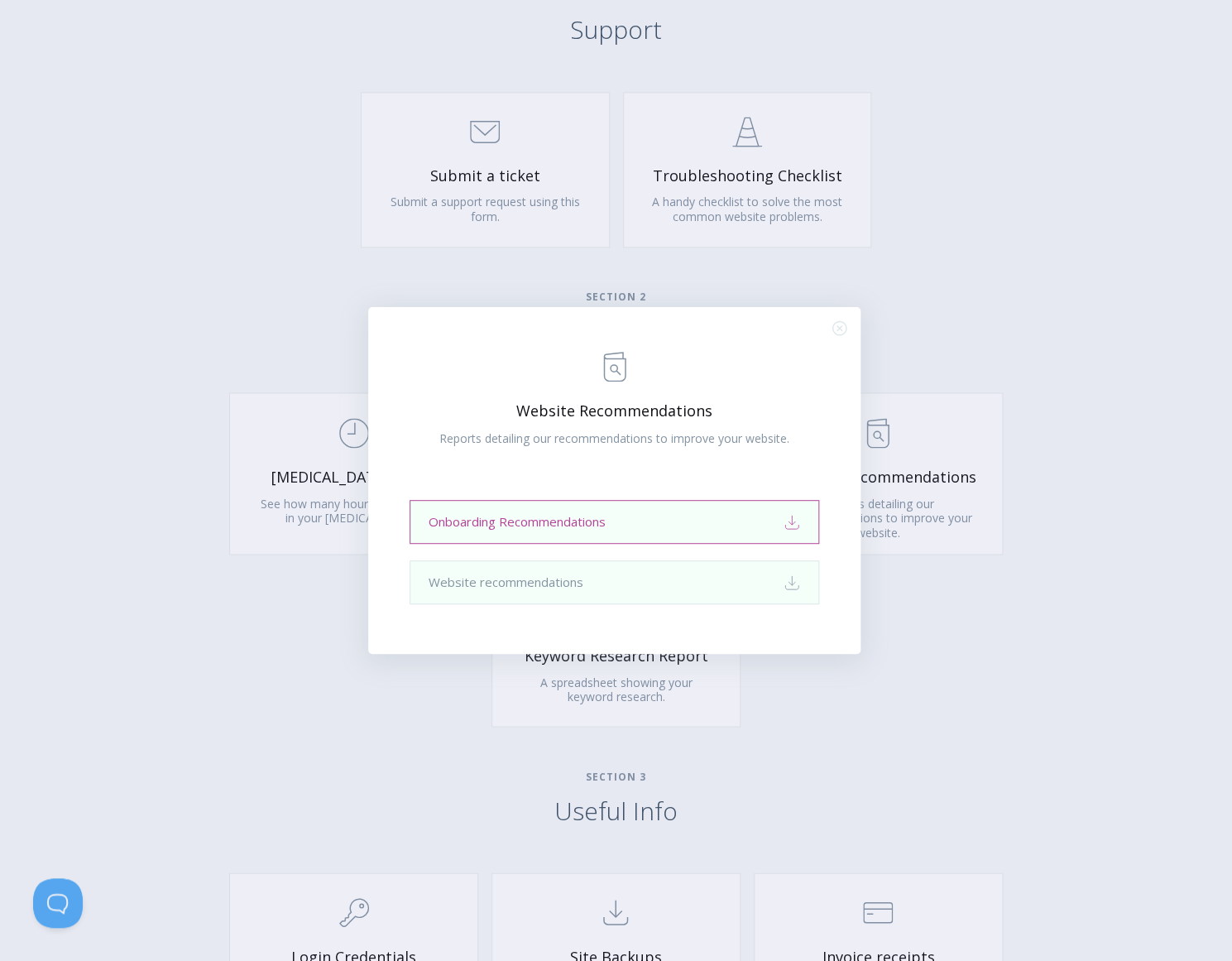
click at [724, 530] on link "Onboarding Recommendations Download" at bounding box center [615, 522] width 411 height 43
click at [941, 310] on div ".st0{fill:none;stroke:#000000;stroke-width:2;stroke-miterlimit:10;} Untitled-13…" at bounding box center [616, 480] width 1232 height 961
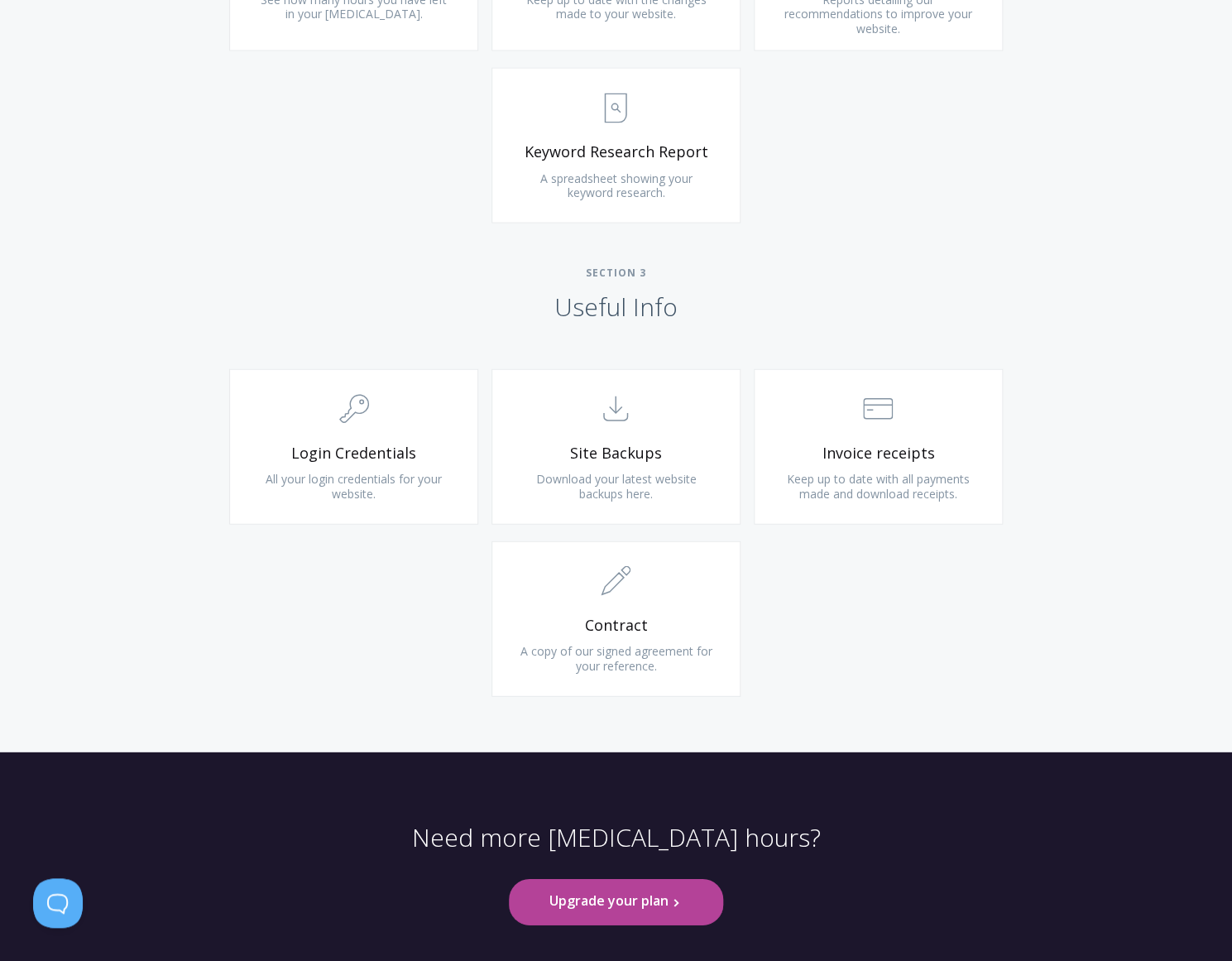
scroll to position [1357, 0]
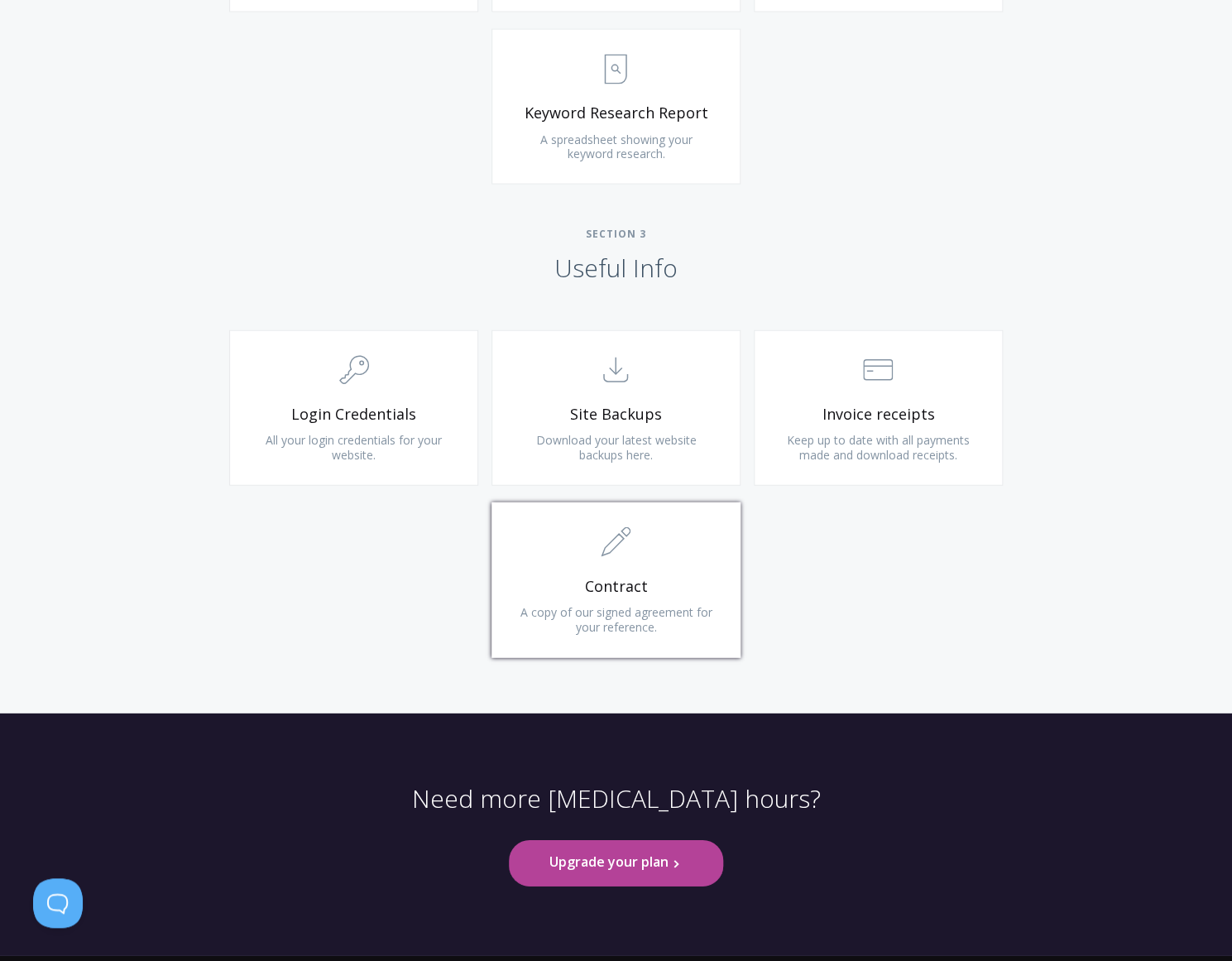
click at [600, 572] on link ".st0{fill:none;stroke:#000000;stroke-width:2;stroke-miterlimit:10;} 1. General …" at bounding box center [616, 580] width 249 height 155
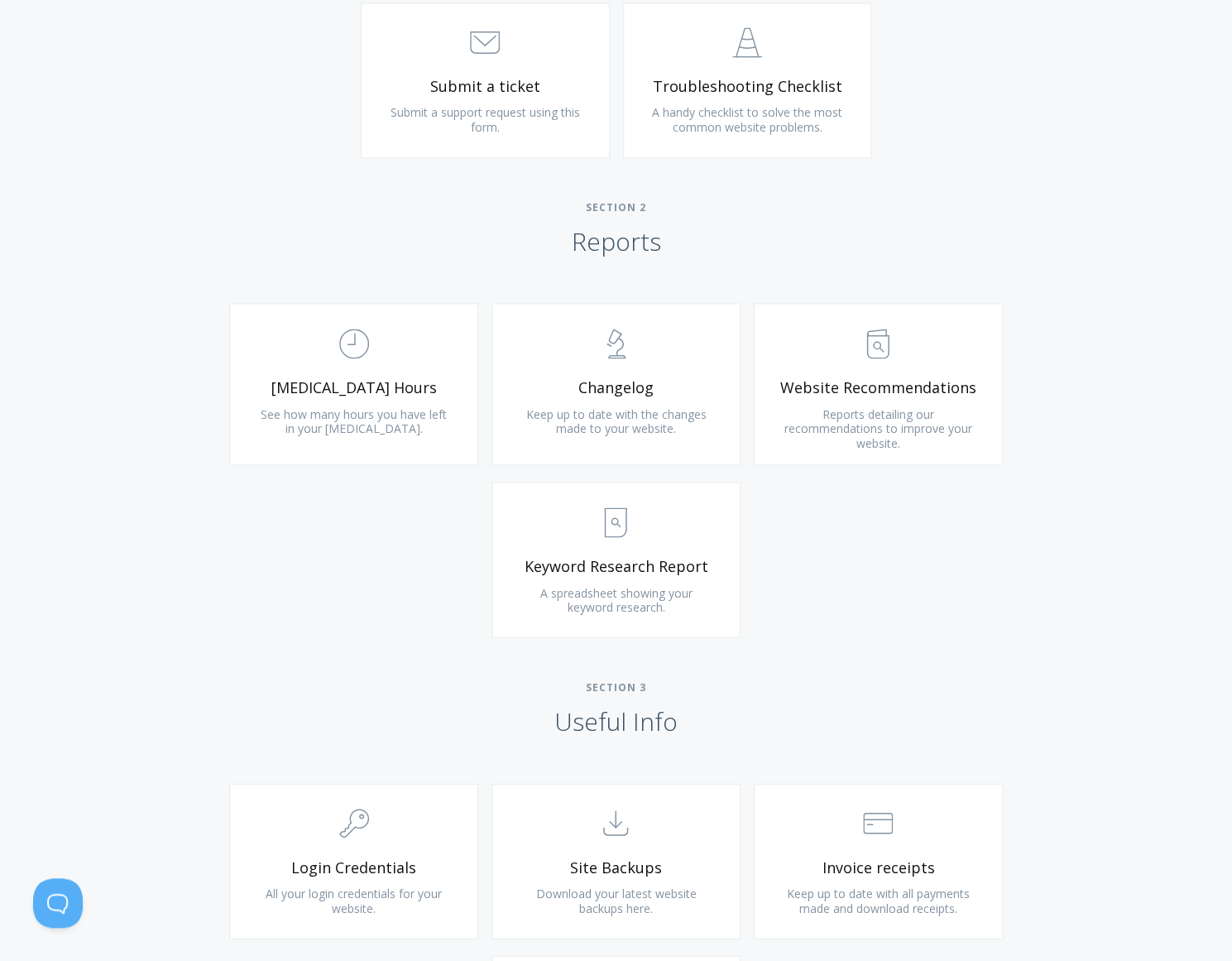
scroll to position [1394, 0]
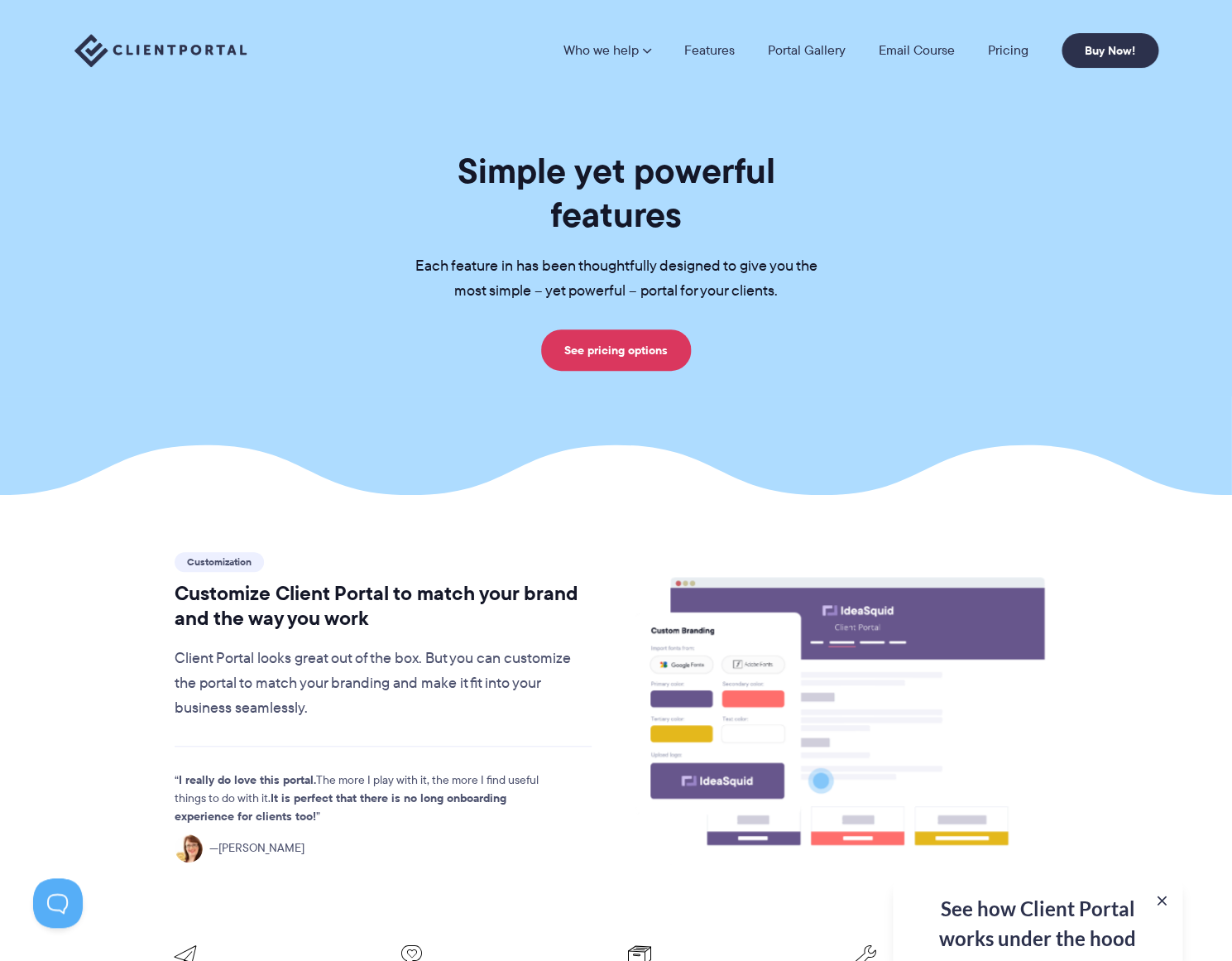
click at [890, 106] on section "Simple yet powerful features Each feature in has been thoughtfully designed to …" at bounding box center [616, 247] width 1232 height 495
